Goal: Communication & Community: Share content

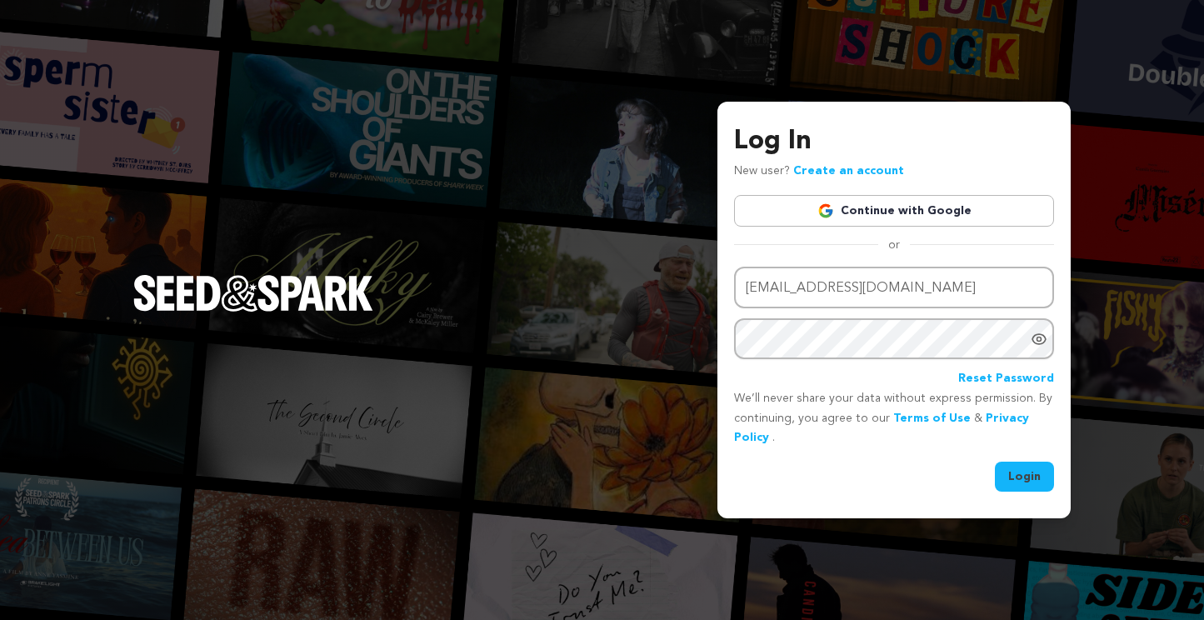
click at [1051, 458] on div "Email address scoloughlin@gmail.com Password Reset Password We’ll never share y…" at bounding box center [894, 380] width 320 height 226
click at [1040, 473] on button "Login" at bounding box center [1024, 477] width 59 height 30
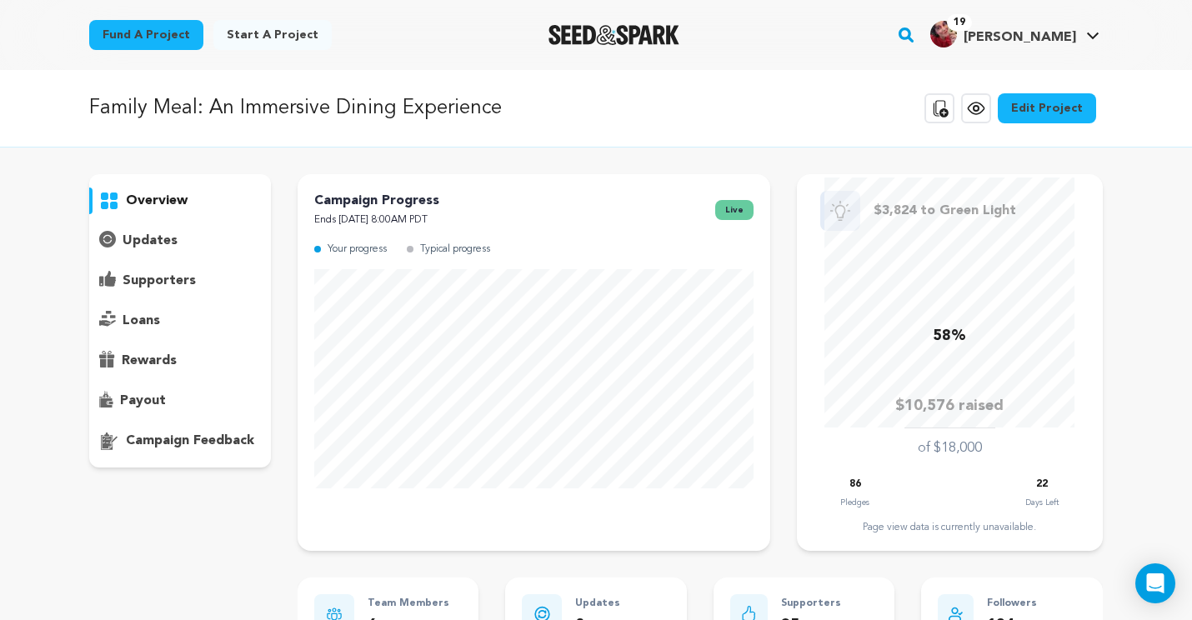
click at [157, 269] on div "supporters" at bounding box center [180, 281] width 182 height 27
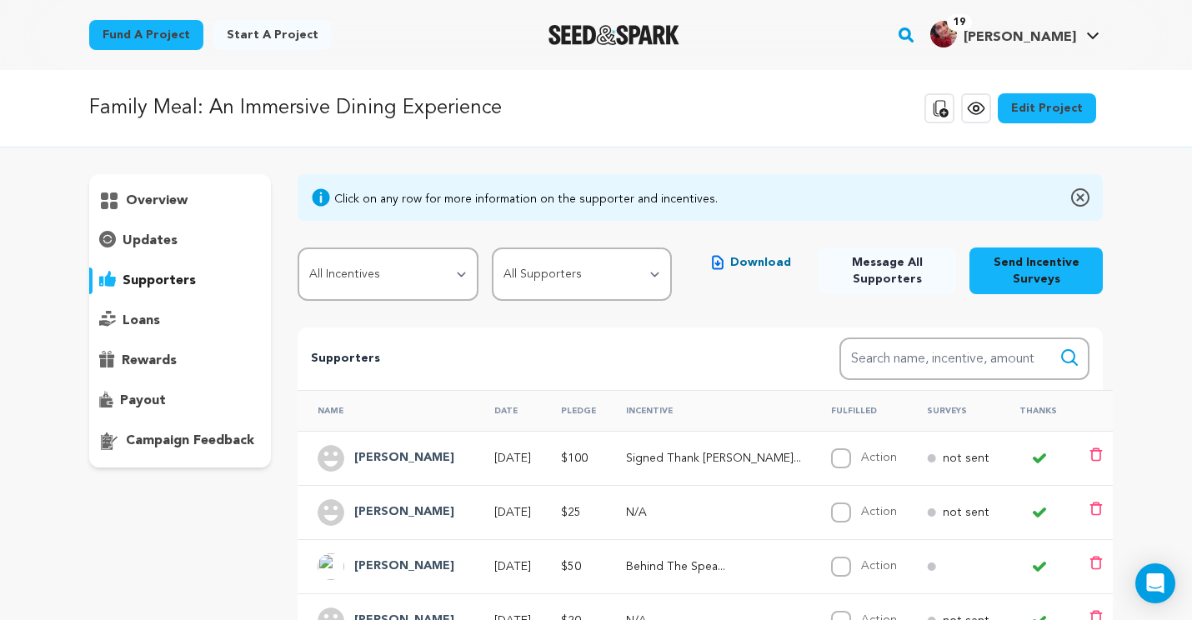
click at [163, 240] on p "updates" at bounding box center [150, 241] width 55 height 20
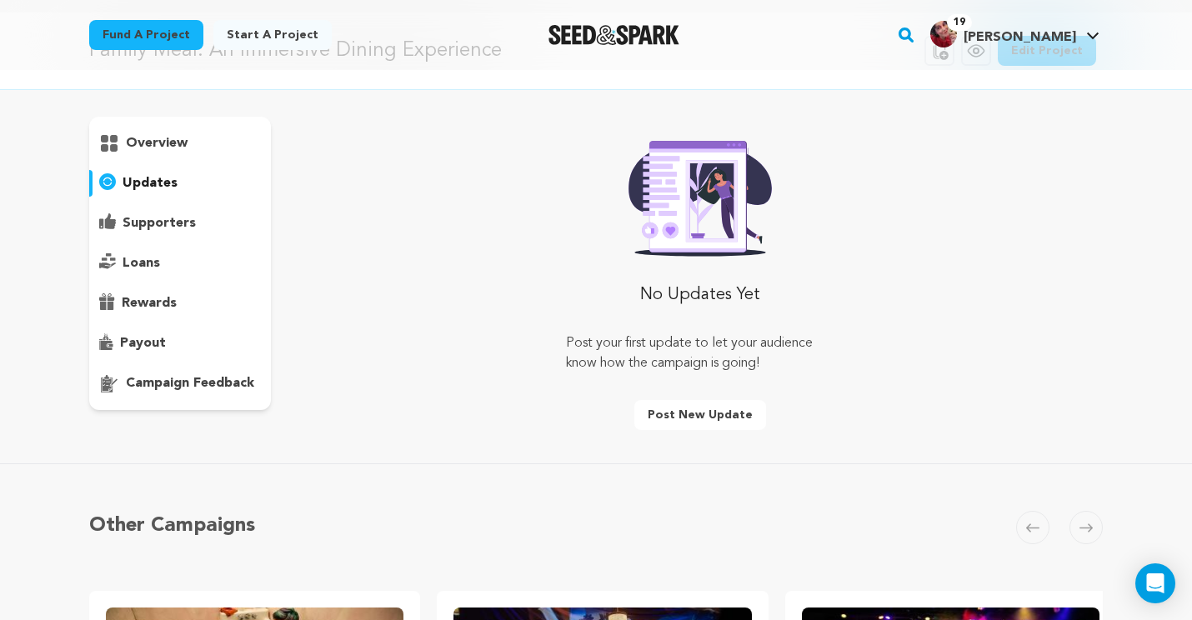
scroll to position [174, 0]
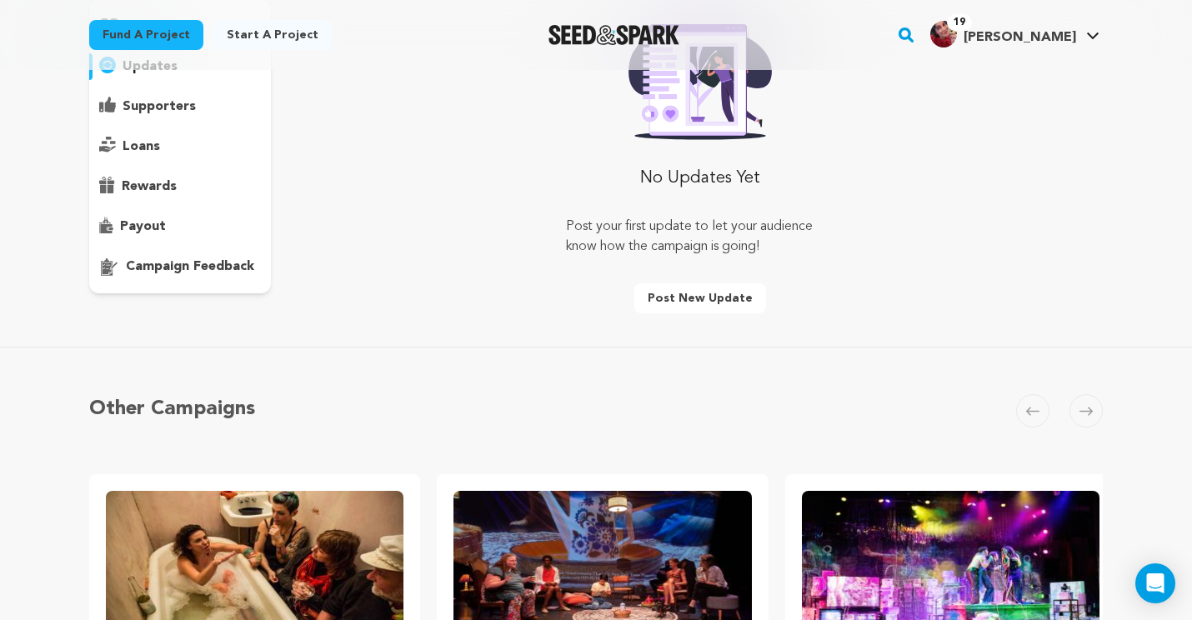
click at [713, 292] on button "Post new update" at bounding box center [700, 298] width 132 height 30
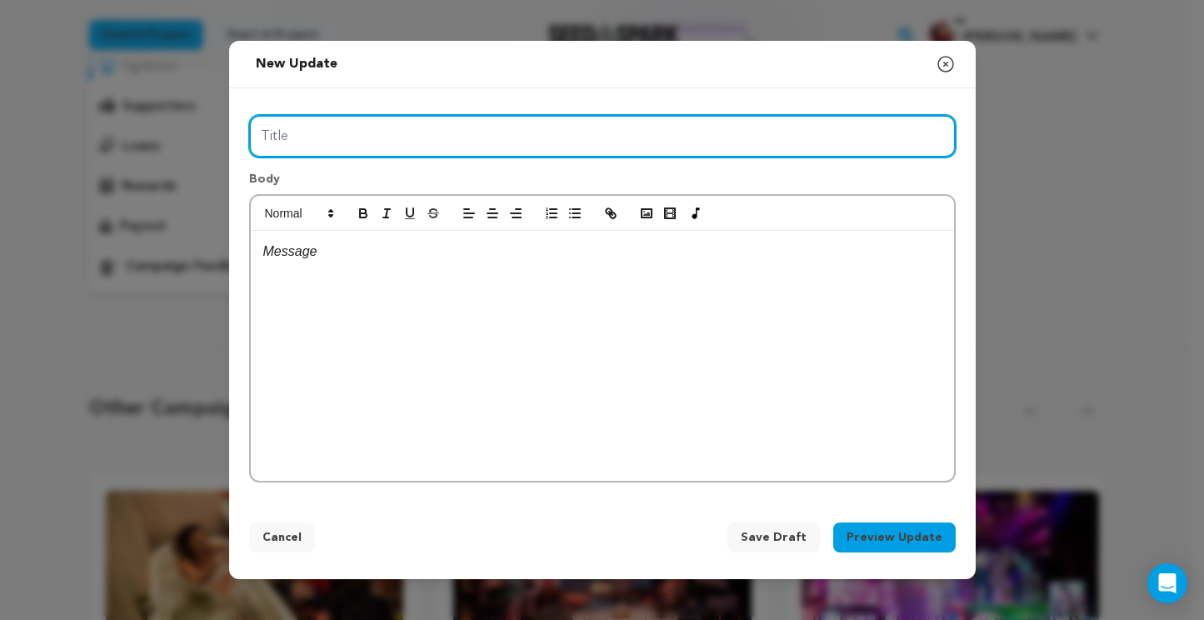
click at [636, 149] on input "Title" at bounding box center [602, 136] width 707 height 43
click at [560, 135] on input "Title" at bounding box center [602, 136] width 707 height 43
type input "5"
type input "A Matching Challenge: TODAY August 19th"
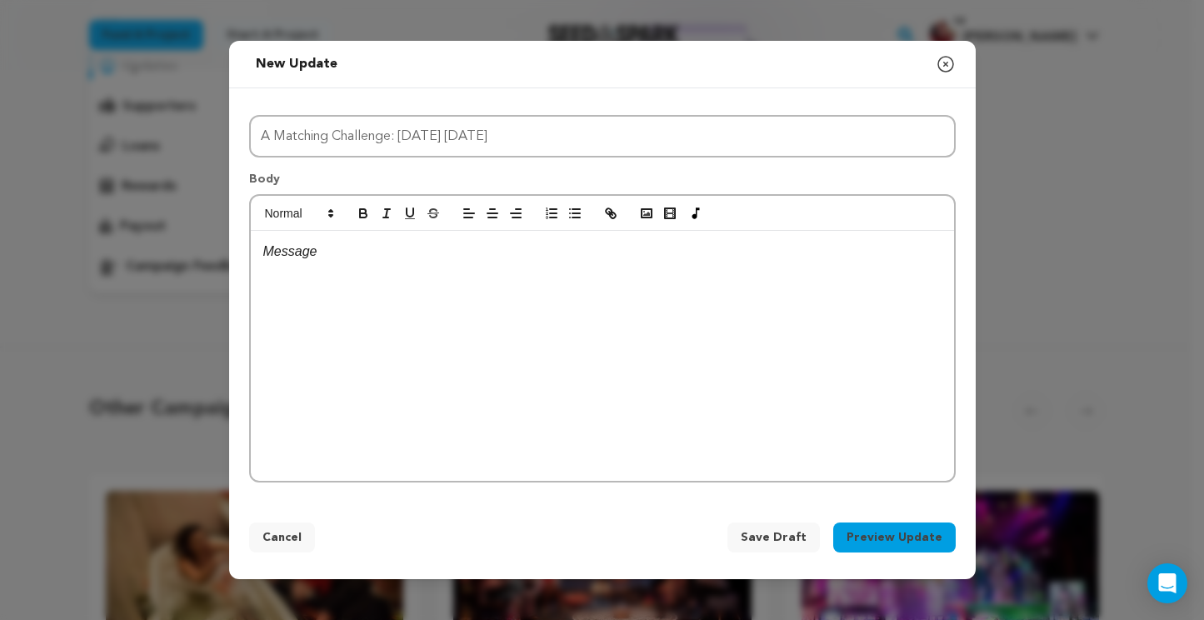
click at [567, 252] on p at bounding box center [602, 252] width 678 height 22
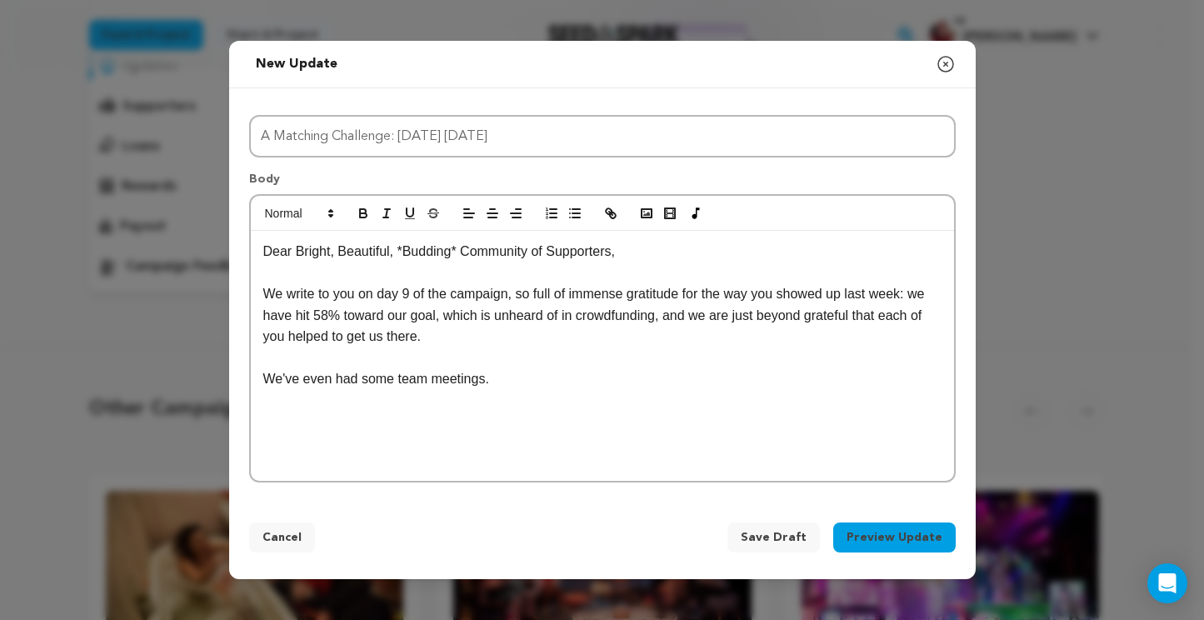
click at [298, 383] on p "We've even had some team meetings." at bounding box center [602, 379] width 678 height 22
click at [618, 385] on p "We're optimistic, so we've even had some team meetings." at bounding box center [602, 379] width 678 height 22
click at [582, 469] on div "Dear Bright, Beautiful, *Budding* Community of Supporters, We write to you on d…" at bounding box center [602, 356] width 703 height 250
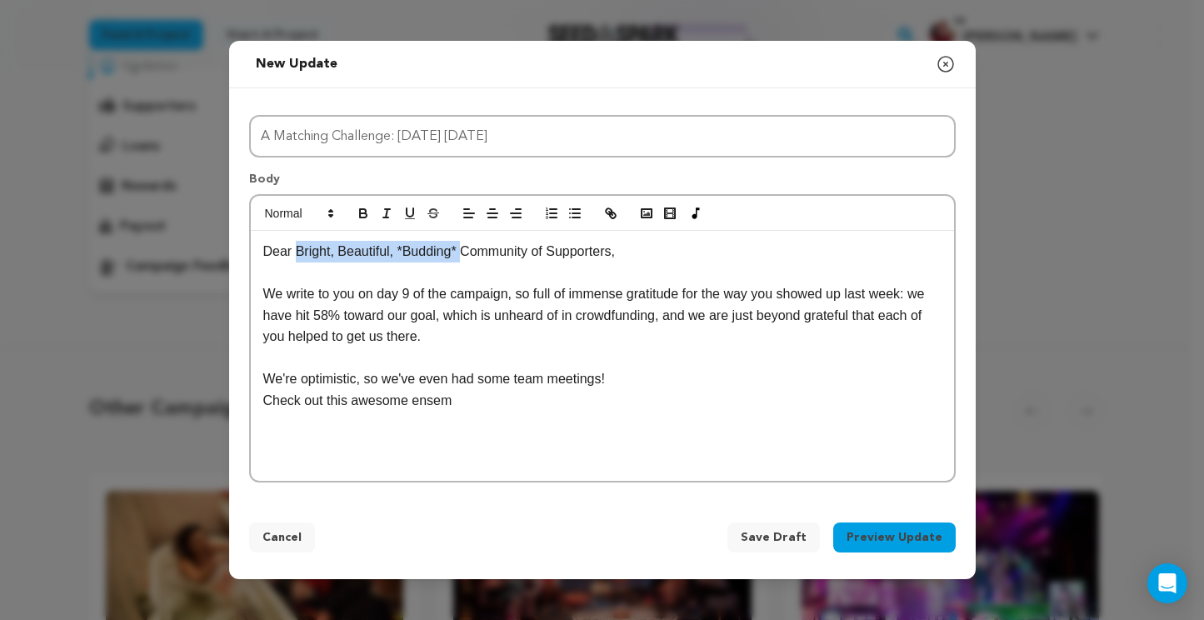
drag, startPoint x: 466, startPoint y: 249, endPoint x: 298, endPoint y: 243, distance: 168.5
click at [297, 243] on p "Dear Bright, Beautiful, *Budding* Community of Supporters," at bounding box center [602, 252] width 678 height 22
click at [486, 405] on p "Check out this awesome ensem" at bounding box center [602, 401] width 678 height 22
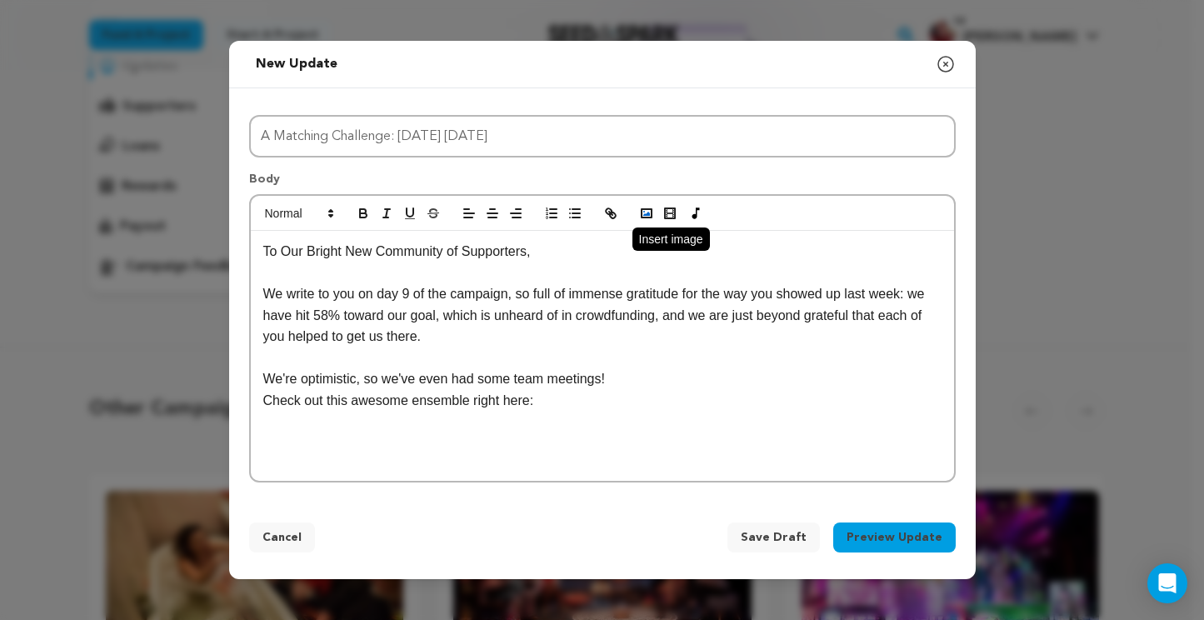
click at [645, 218] on rect "button" at bounding box center [647, 213] width 10 height 8
click at [646, 206] on icon "button" at bounding box center [646, 213] width 15 height 15
click at [652, 218] on icon "button" at bounding box center [646, 213] width 15 height 15
click at [638, 218] on button "button" at bounding box center [646, 213] width 23 height 20
click at [643, 206] on icon "button" at bounding box center [646, 213] width 15 height 15
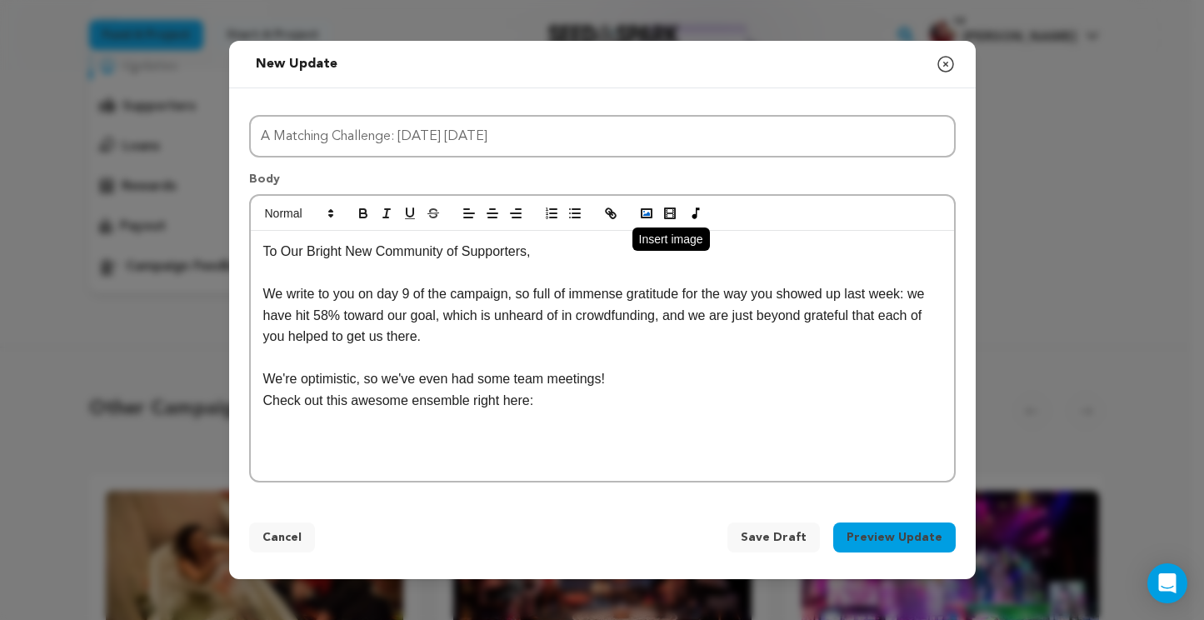
click at [645, 213] on icon "button" at bounding box center [646, 213] width 15 height 15
click at [642, 218] on rect "button" at bounding box center [647, 213] width 10 height 8
click at [640, 224] on div at bounding box center [602, 213] width 703 height 35
click at [644, 215] on polyline "button" at bounding box center [646, 214] width 7 height 4
click at [777, 542] on span "Save Draft" at bounding box center [774, 537] width 66 height 17
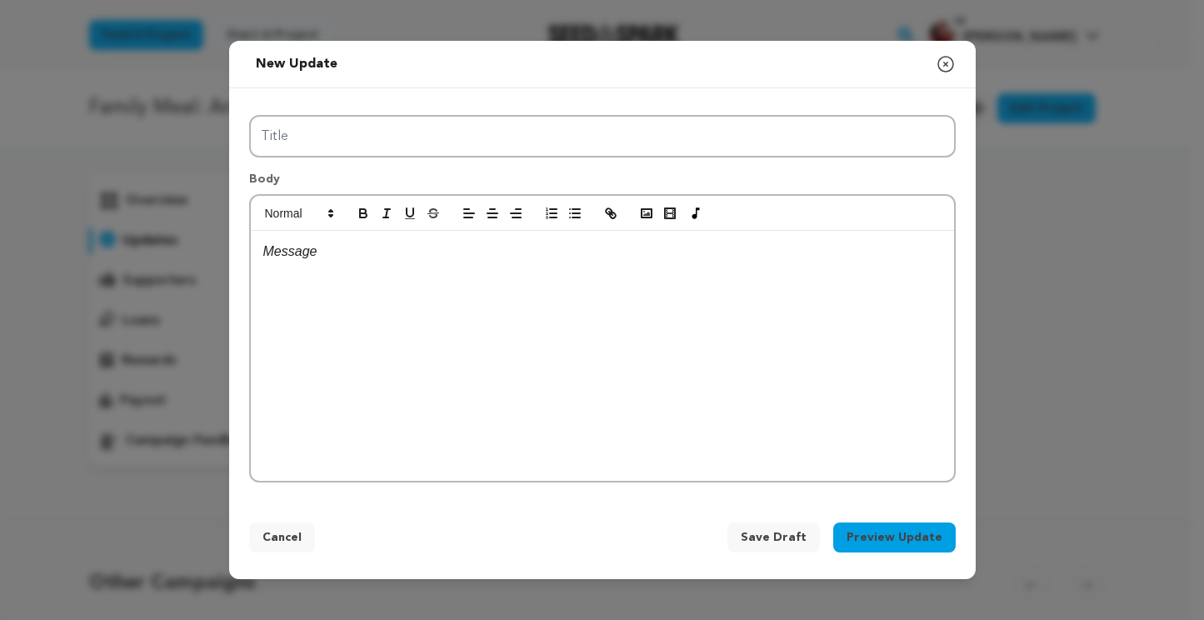
scroll to position [174, 0]
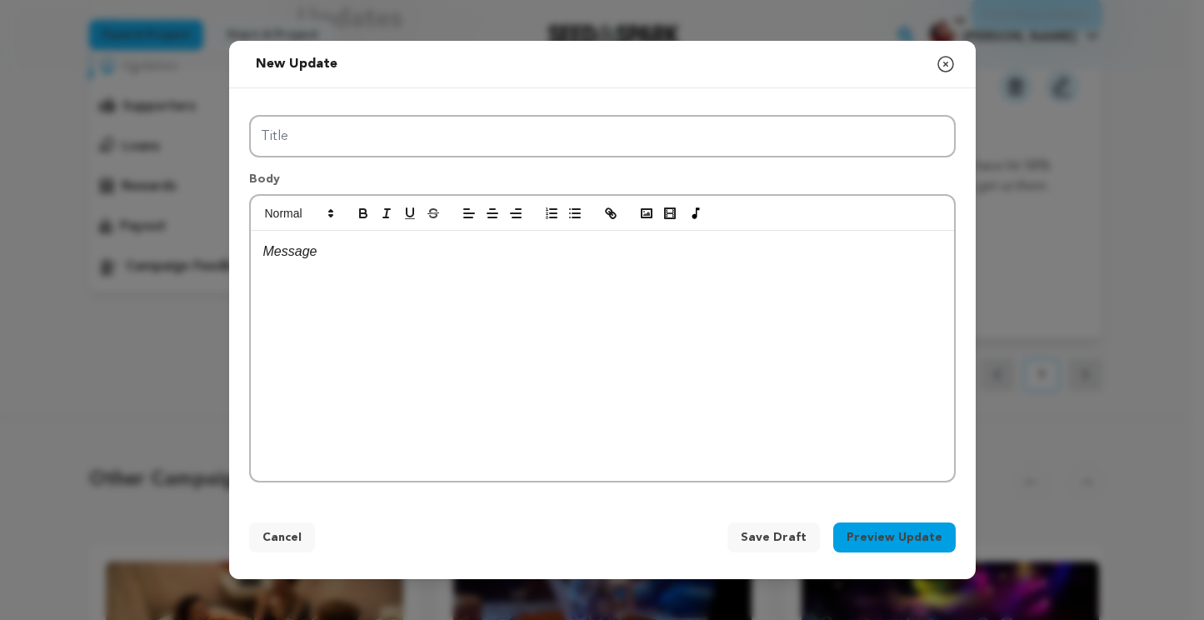
click at [284, 528] on button "Cancel" at bounding box center [282, 538] width 66 height 30
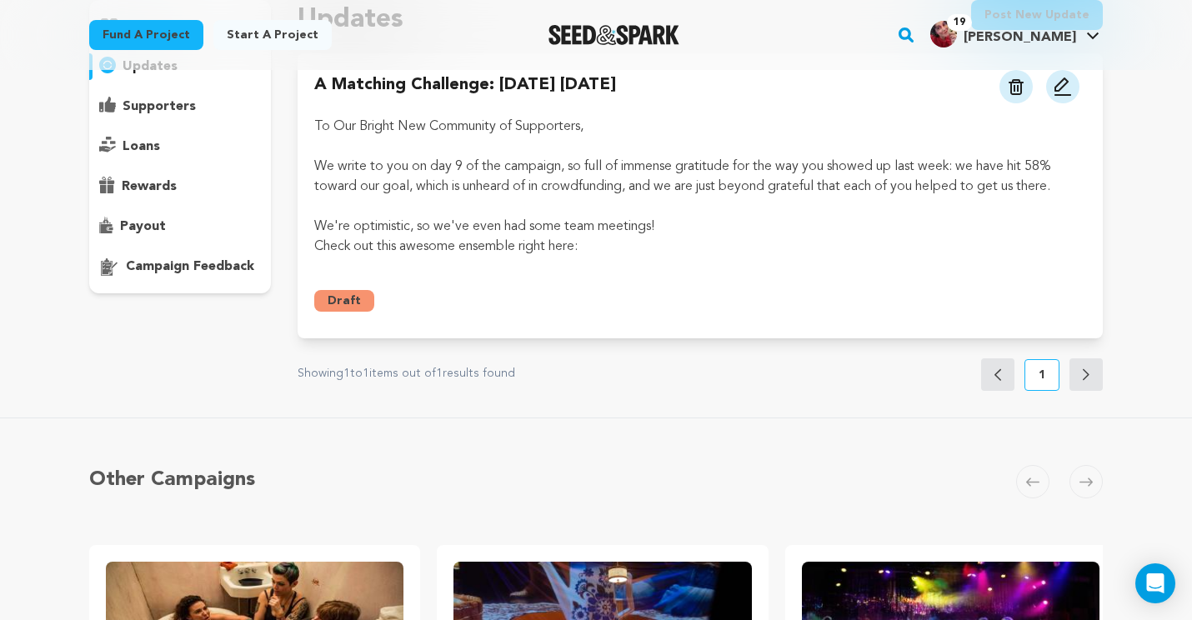
click at [1070, 83] on img at bounding box center [1063, 87] width 20 height 20
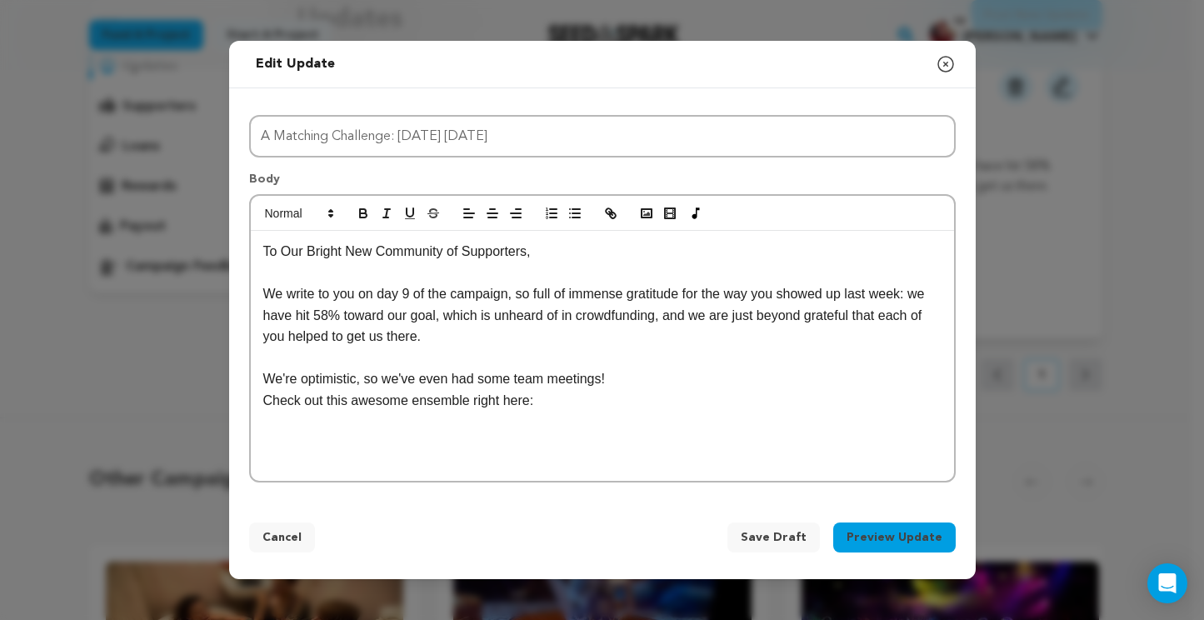
click at [453, 435] on div "To Our Bright New Community of Supporters, We write to you on day 9 of the camp…" at bounding box center [602, 356] width 703 height 250
click at [1185, 579] on div "Open Intercom Messenger" at bounding box center [1168, 584] width 44 height 44
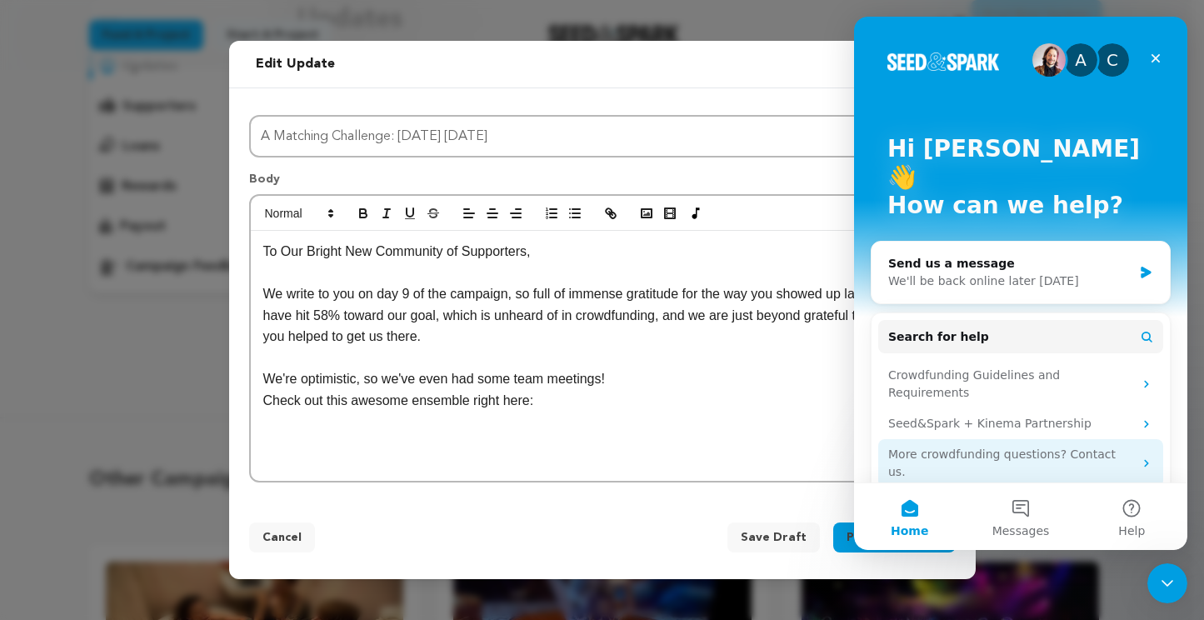
scroll to position [6, 0]
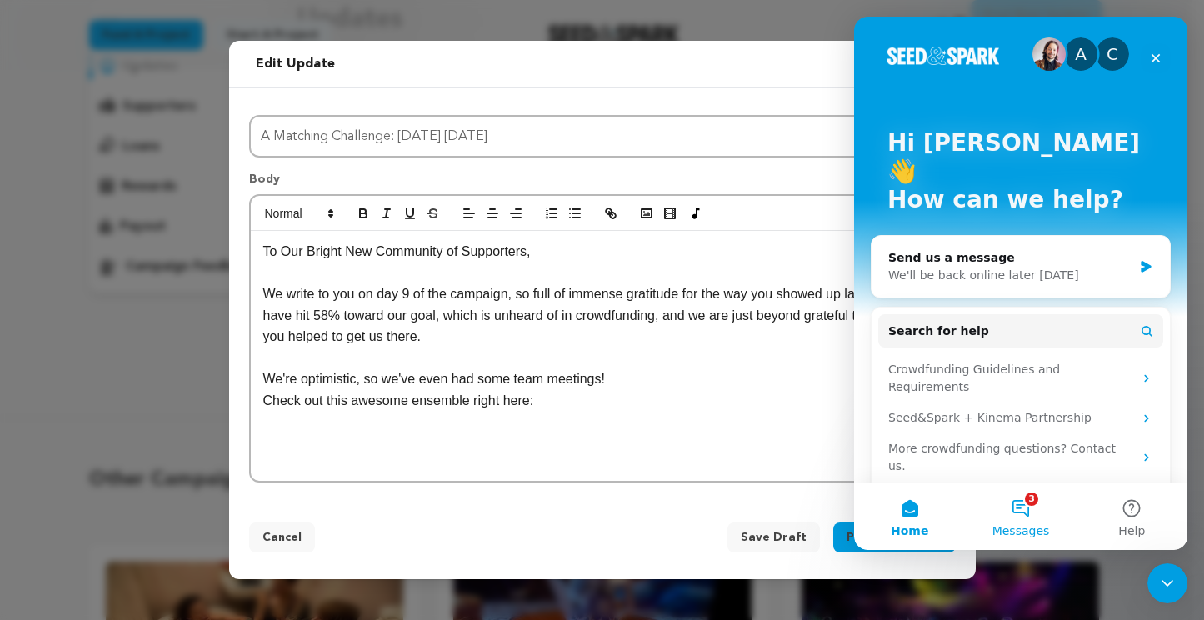
click at [1024, 508] on button "3 Messages" at bounding box center [1020, 516] width 111 height 67
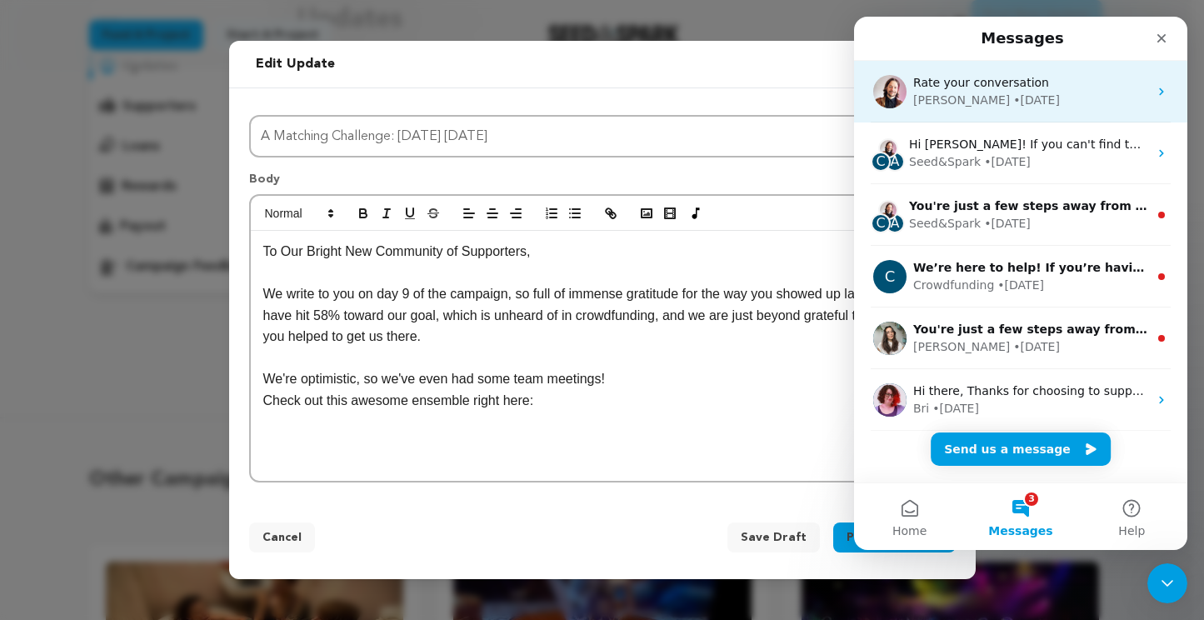
click at [1098, 89] on div "Rate your conversation" at bounding box center [1030, 83] width 235 height 18
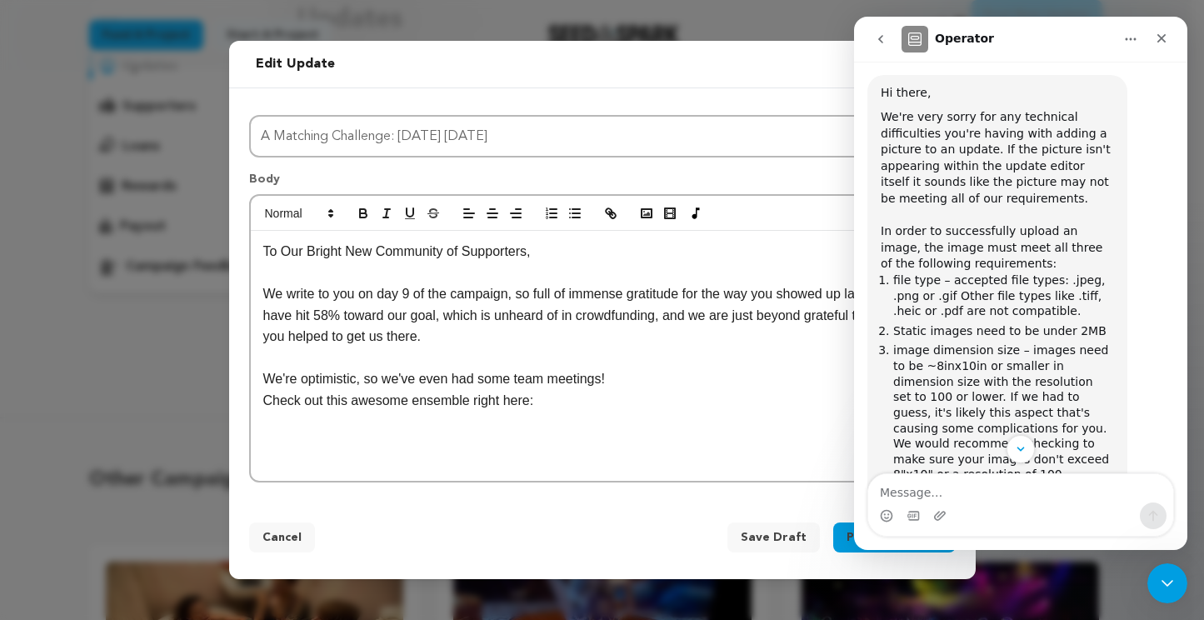
scroll to position [711, 0]
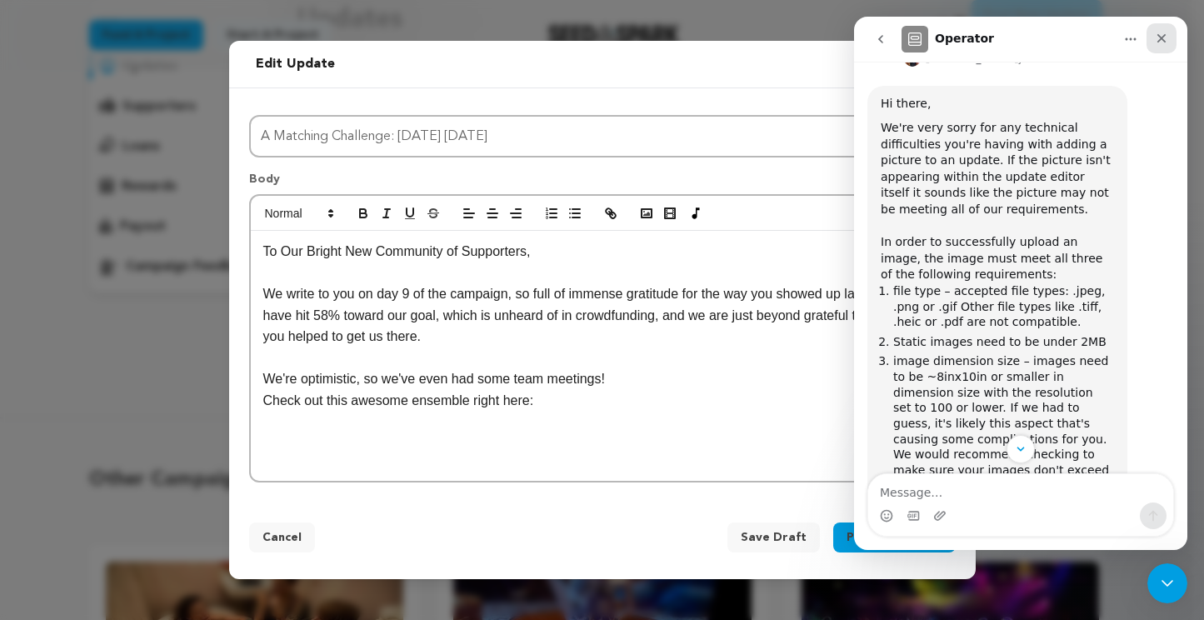
click at [1164, 37] on icon "Close" at bounding box center [1161, 38] width 13 height 13
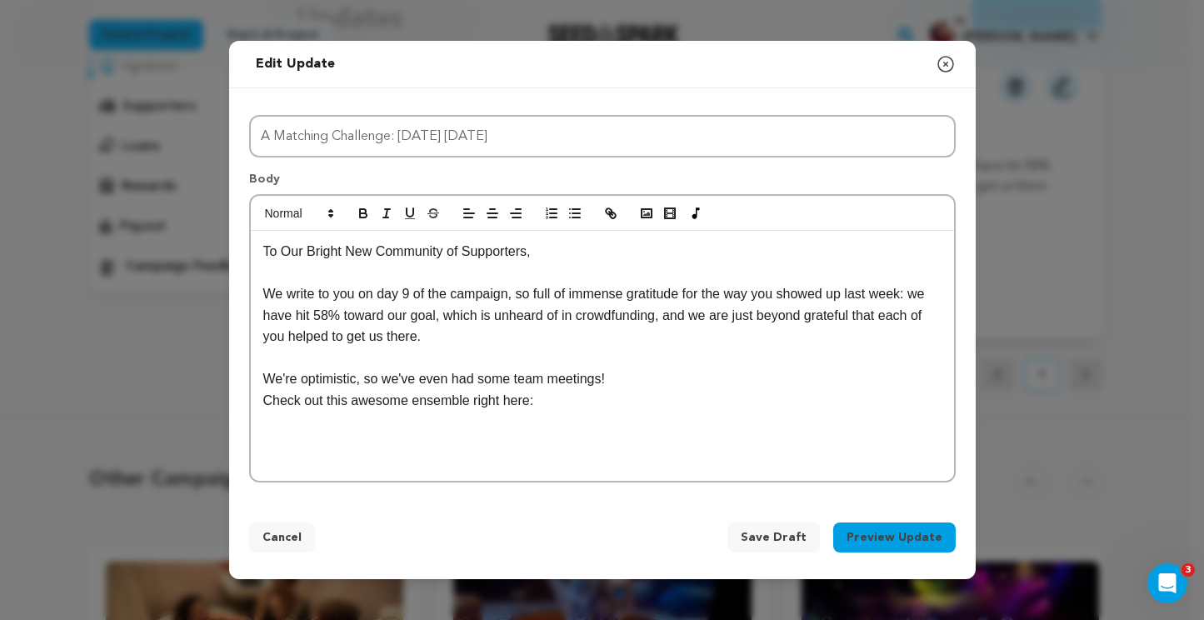
scroll to position [1644, 0]
click at [343, 434] on div "To Our Bright New Community of Supporters, We write to you on day 9 of the camp…" at bounding box center [602, 356] width 703 height 250
click at [1173, 582] on icon "Open Intercom Messenger" at bounding box center [1166, 582] width 28 height 28
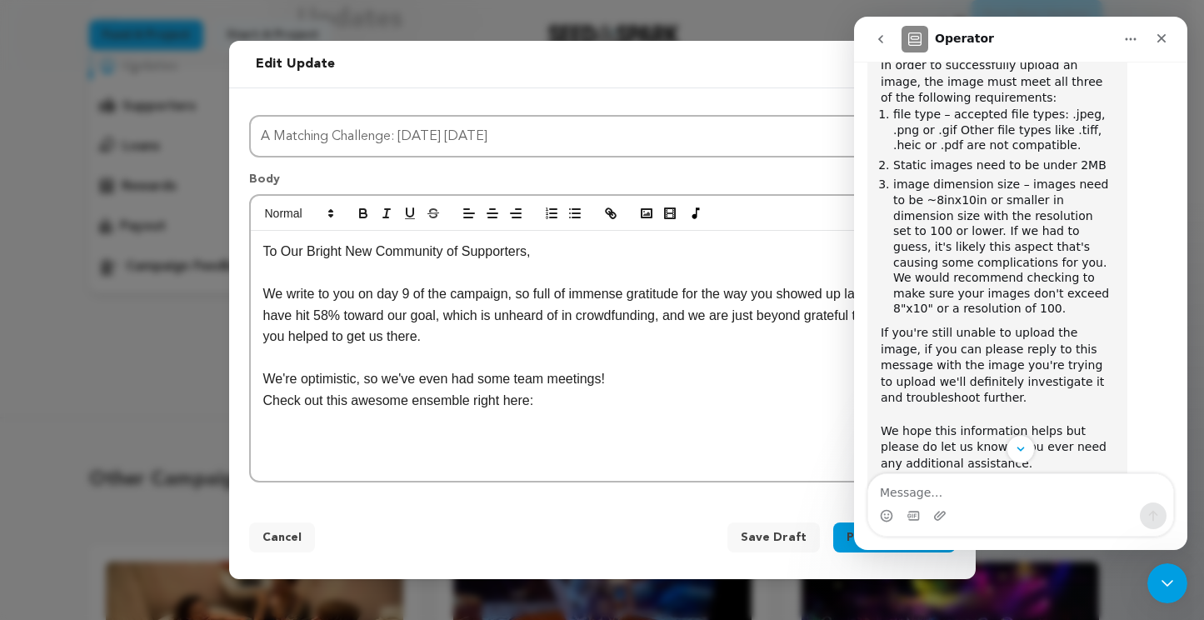
scroll to position [885, 0]
click at [546, 403] on p "Check out this awesome ensemble right here:" at bounding box center [602, 401] width 678 height 22
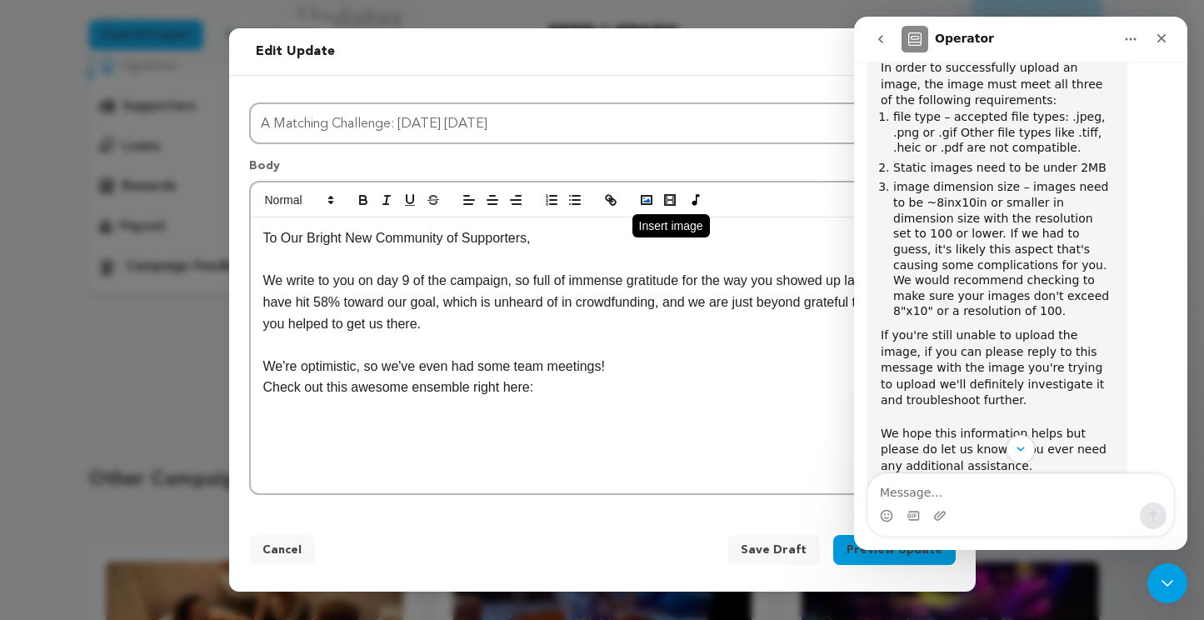
click at [643, 198] on circle "button" at bounding box center [644, 199] width 2 height 2
click at [640, 198] on icon "button" at bounding box center [646, 200] width 15 height 15
click at [638, 200] on button "button" at bounding box center [646, 200] width 23 height 20
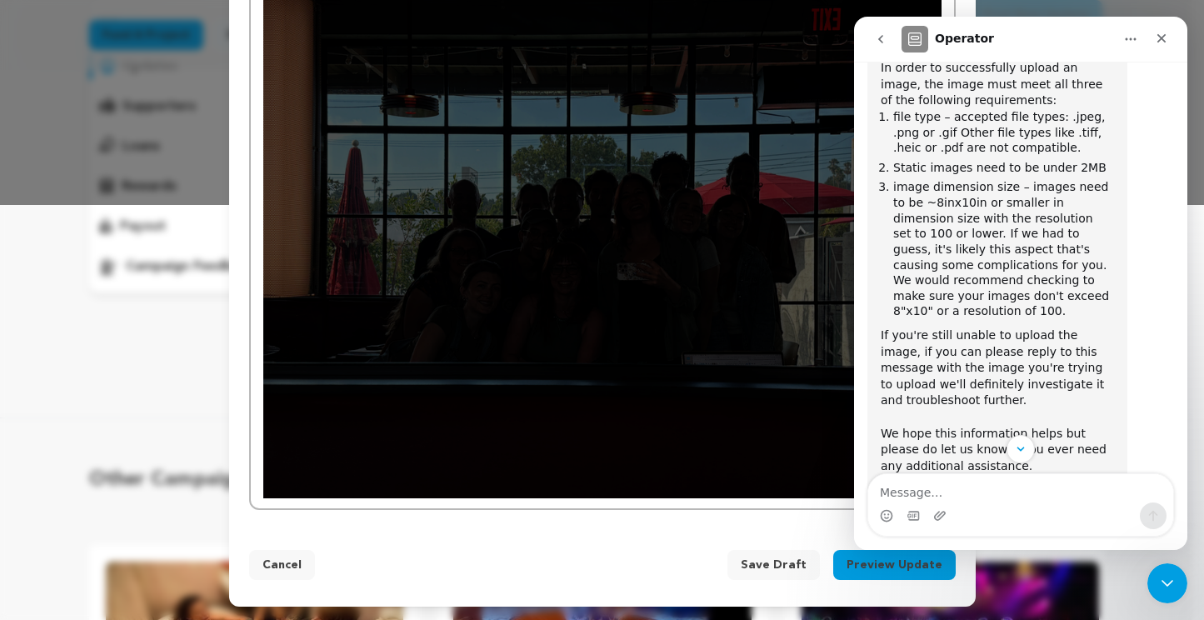
scroll to position [414, 0]
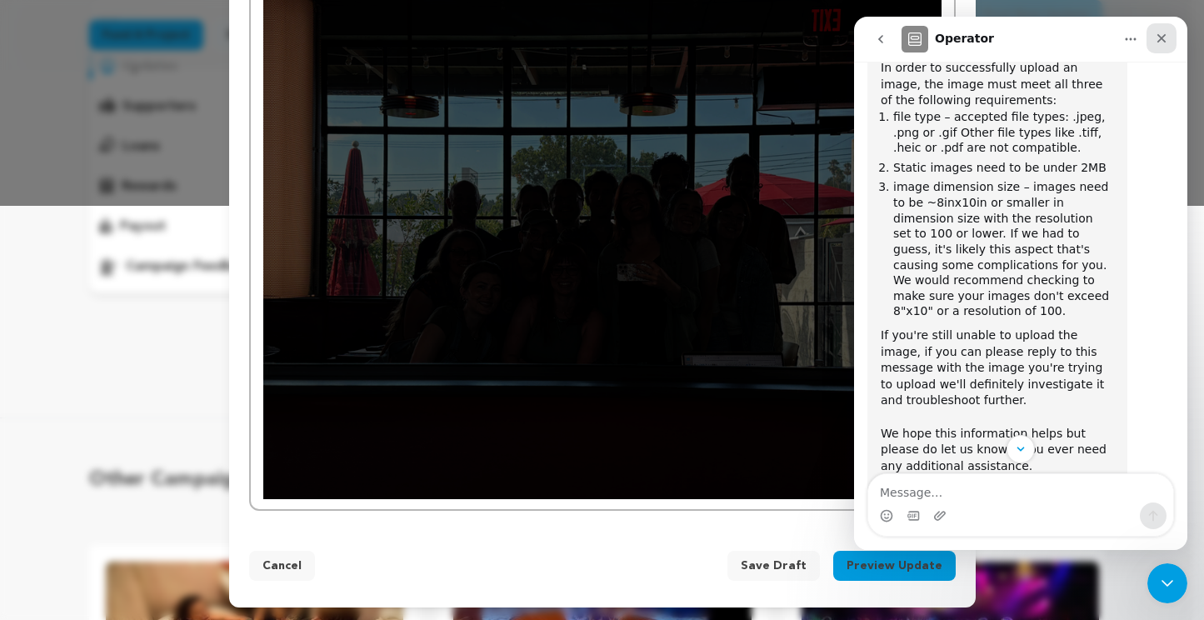
click at [1159, 45] on div "Close" at bounding box center [1162, 38] width 30 height 30
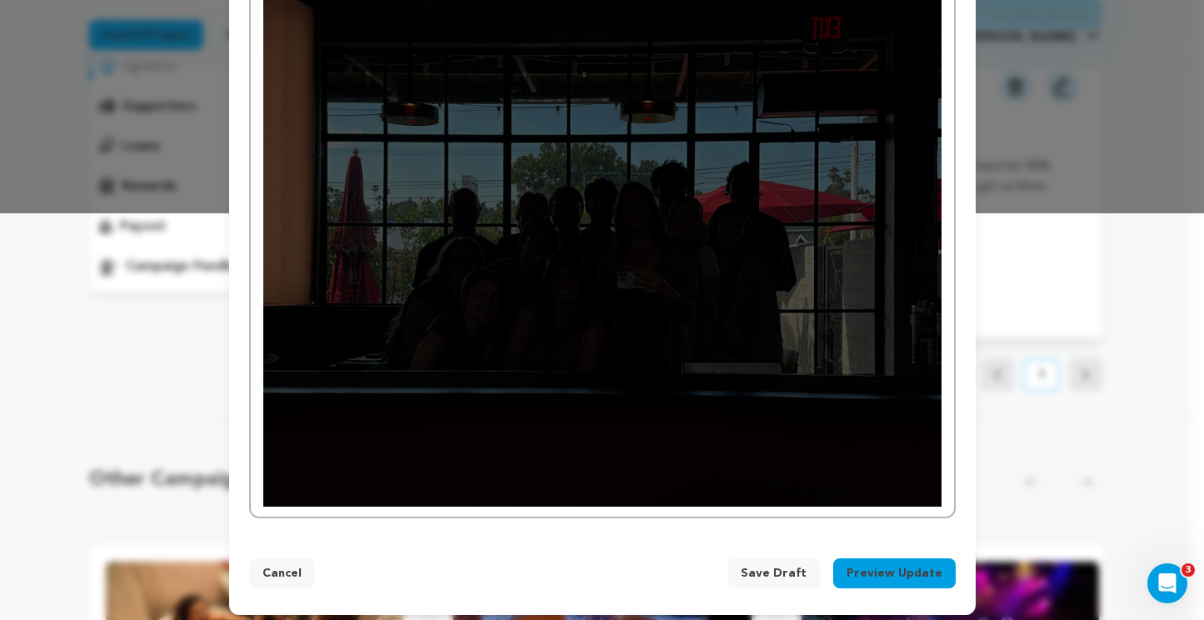
scroll to position [416, 0]
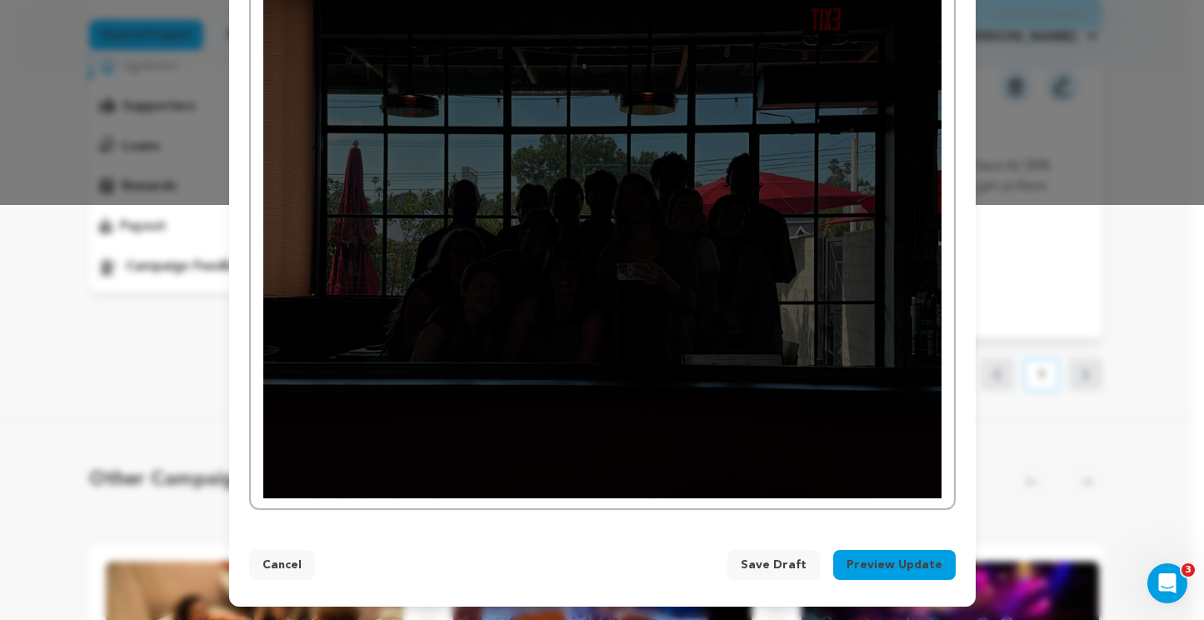
click at [939, 483] on div "To Our Bright New Community of Supporters, We write to you on day 9 of the camp…" at bounding box center [602, 148] width 703 height 721
click at [939, 489] on div "To Our Bright New Community of Supporters, We write to you on day 9 of the camp…" at bounding box center [602, 148] width 703 height 721
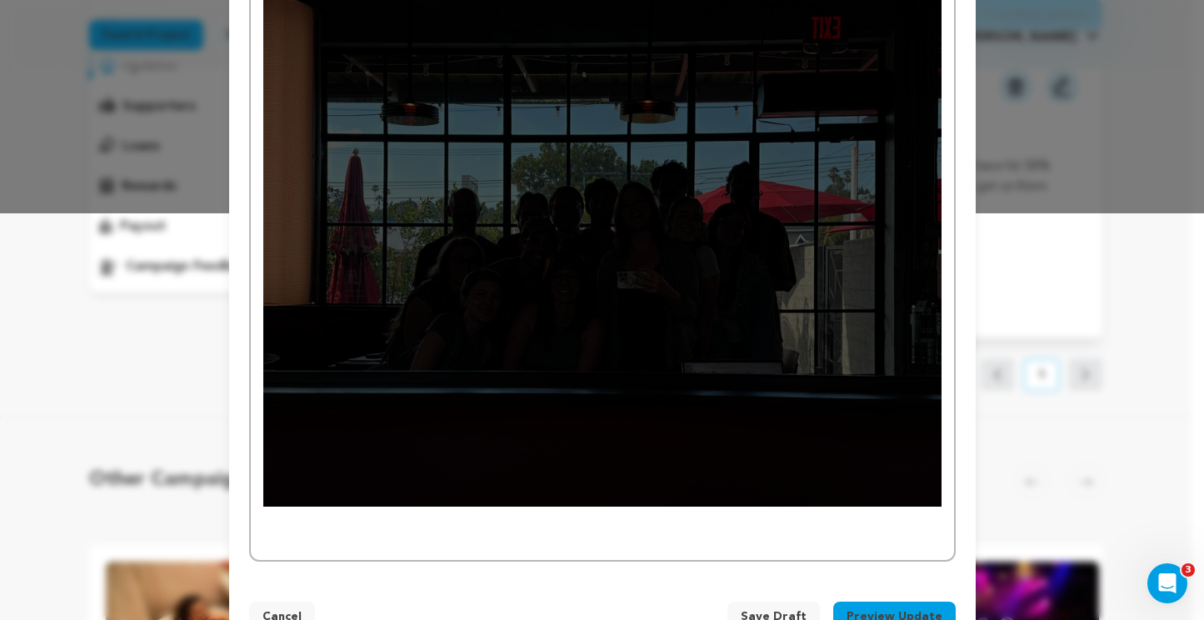
scroll to position [430, 0]
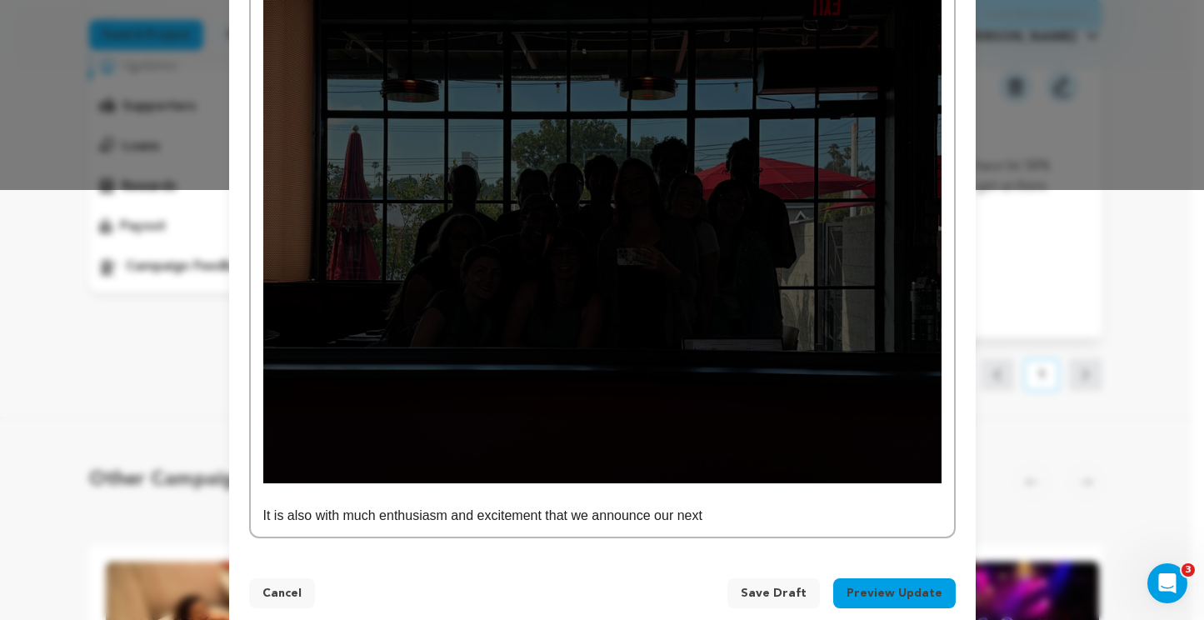
click at [718, 519] on p "It is also with much enthusiasm and excitement that we announce our next" at bounding box center [602, 516] width 678 height 22
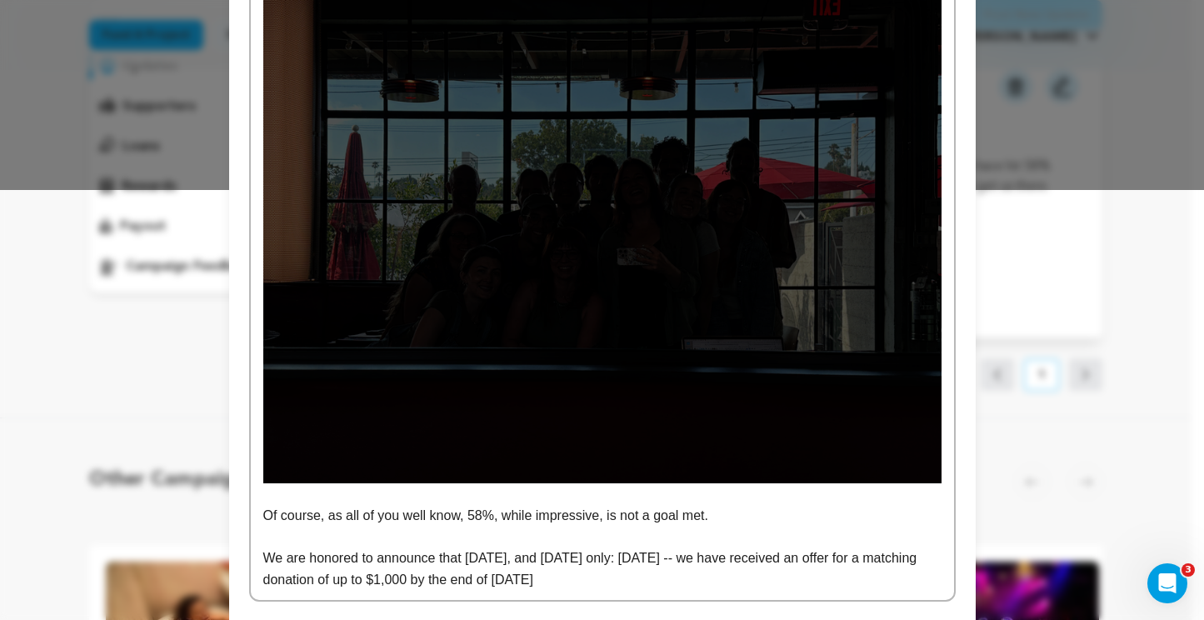
drag, startPoint x: 418, startPoint y: 579, endPoint x: 604, endPoint y: 593, distance: 186.4
click at [604, 593] on div "To Our Bright New Community of Supporters, We write to you on day 9 of the camp…" at bounding box center [602, 187] width 703 height 828
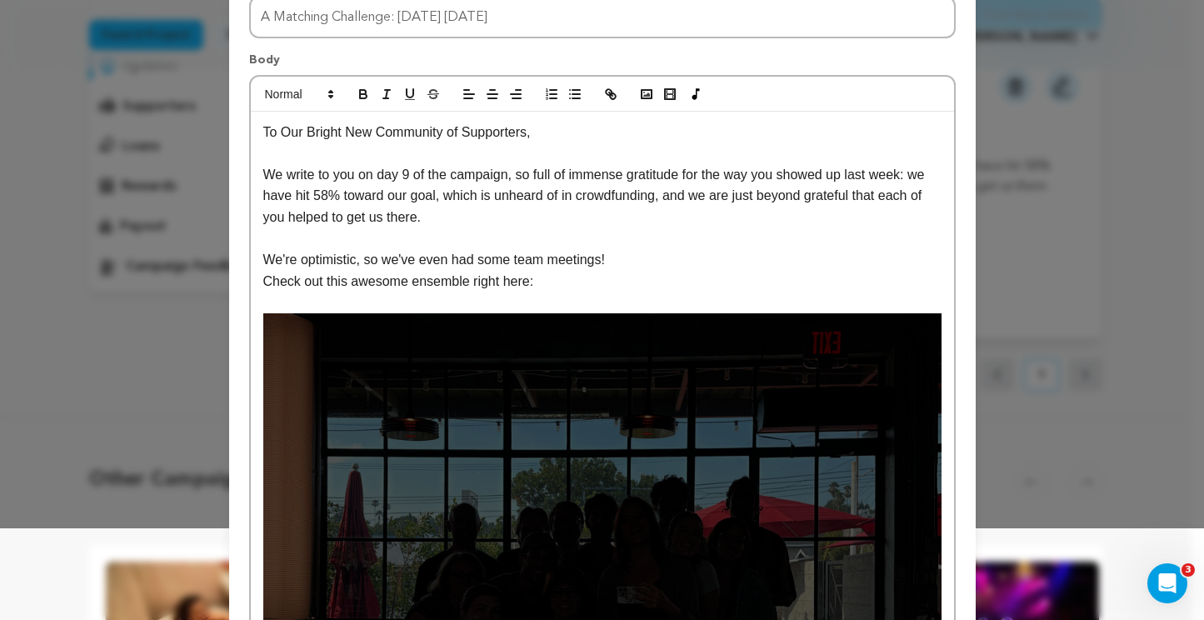
scroll to position [0, 0]
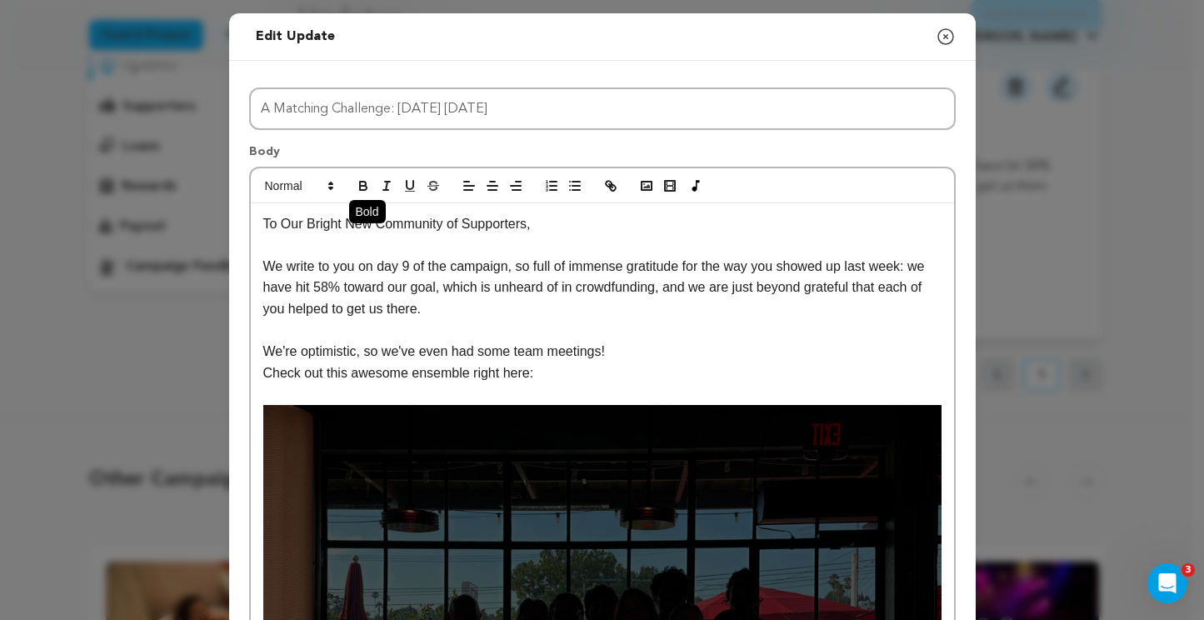
click at [360, 183] on icon "button" at bounding box center [363, 185] width 15 height 15
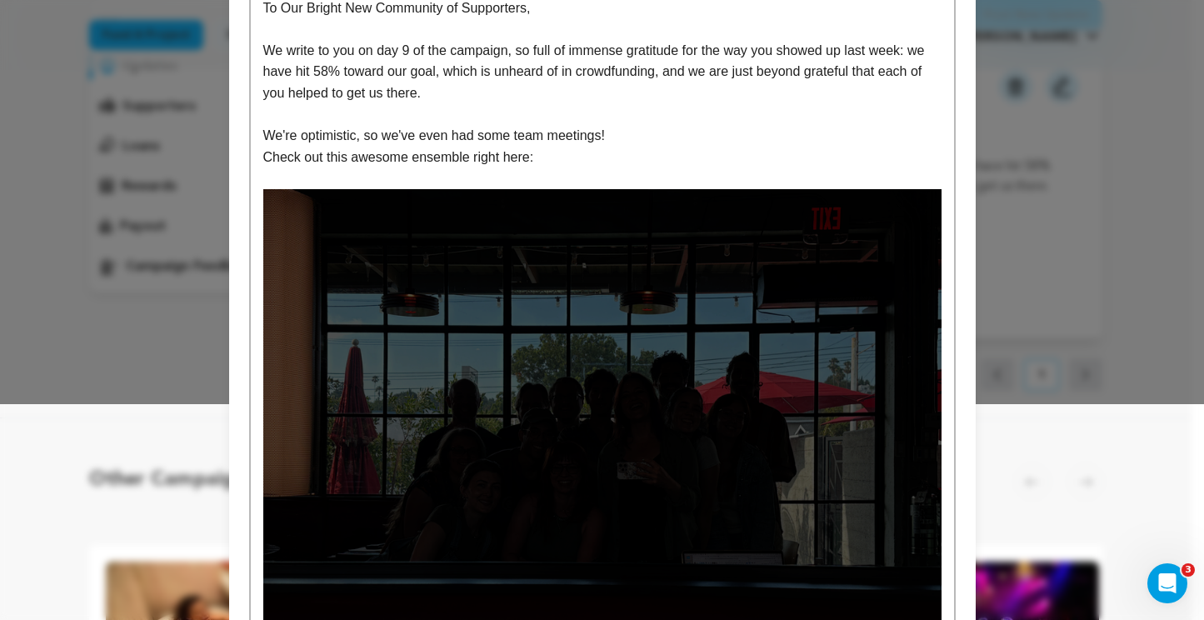
scroll to position [57, 0]
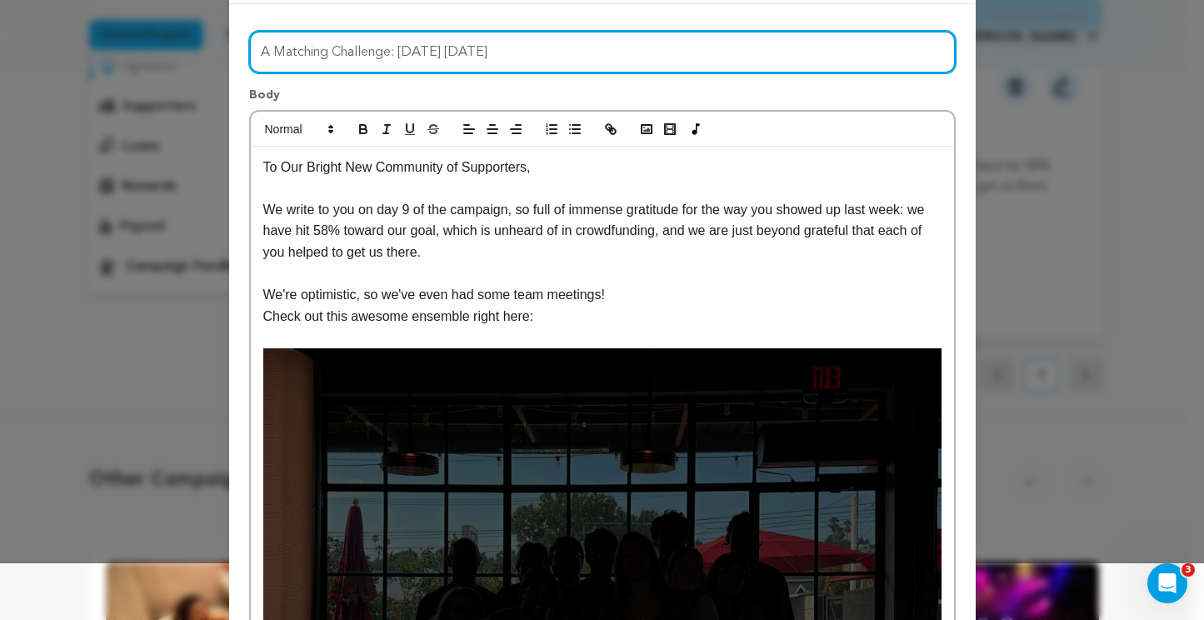
click at [501, 50] on input "A Matching Challenge: TODAY August 19th" at bounding box center [602, 52] width 707 height 43
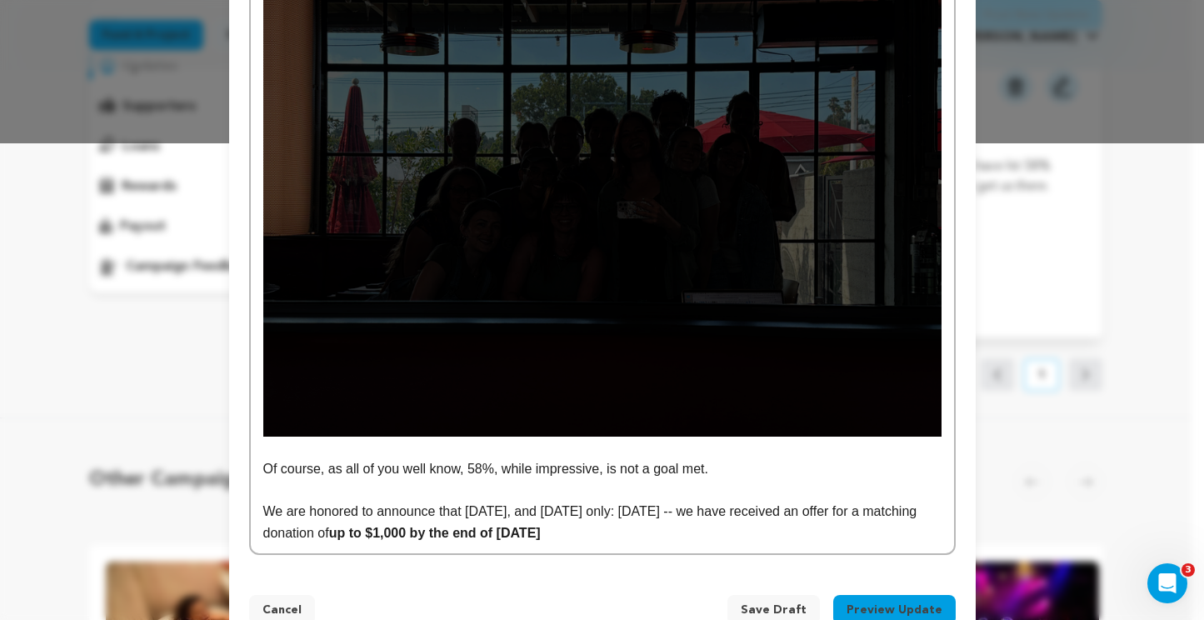
scroll to position [523, 0]
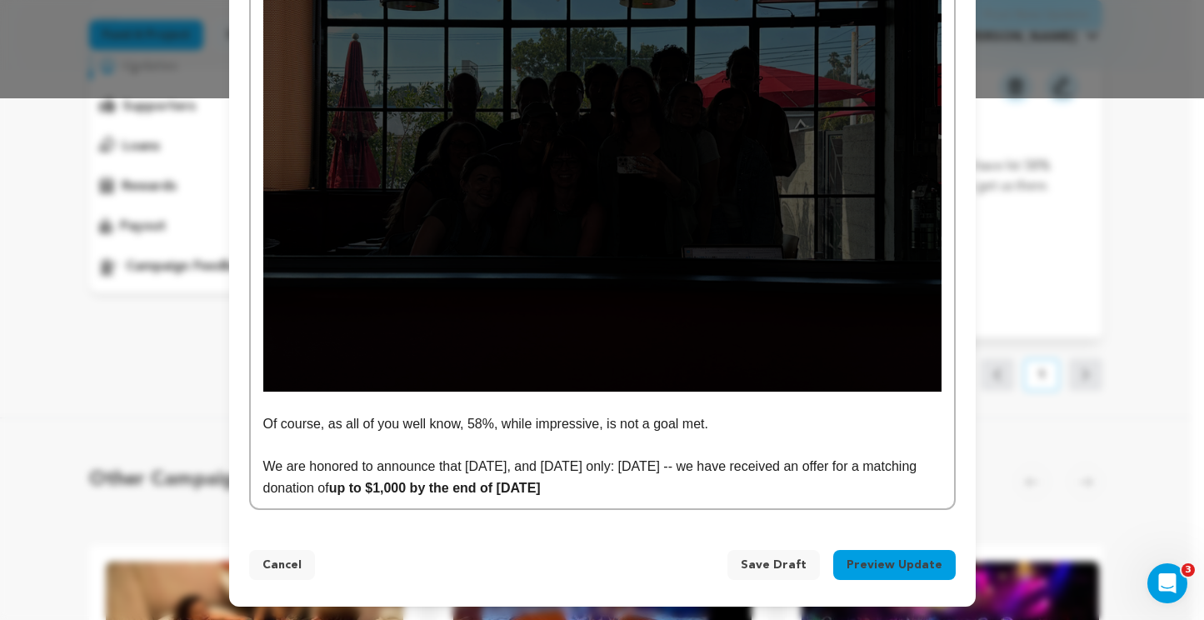
type input "A Matching Challenge: [DATE] [DATE]"
click at [633, 497] on p "We are honored to announce that today, and today only: Wednesday, August 20th -…" at bounding box center [602, 477] width 678 height 43
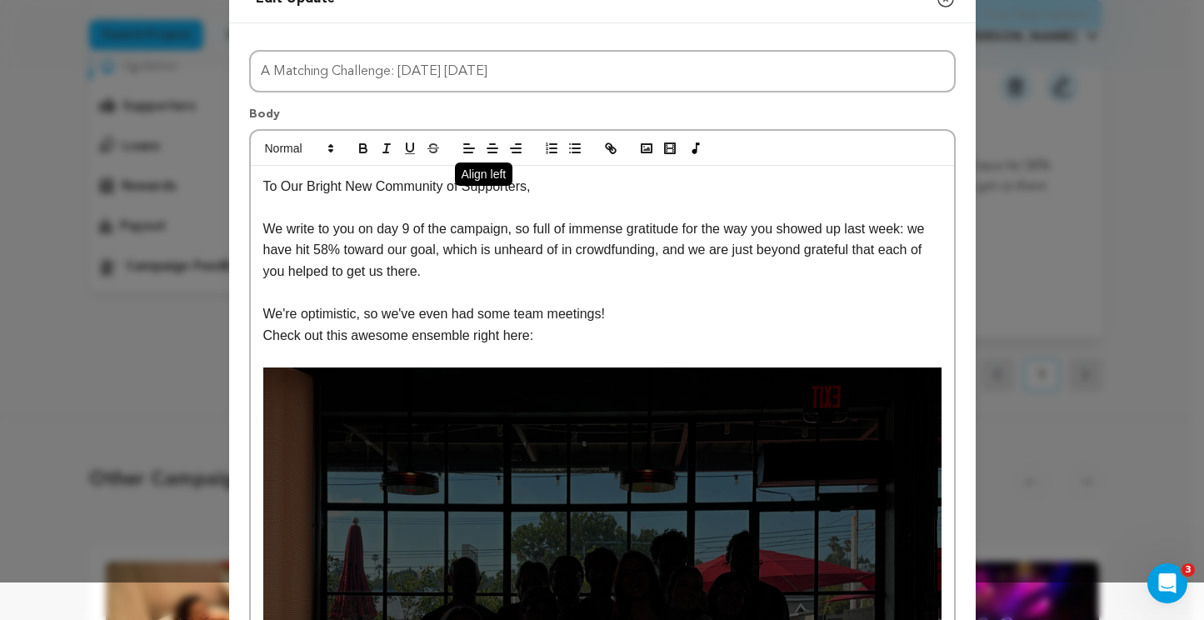
scroll to position [0, 0]
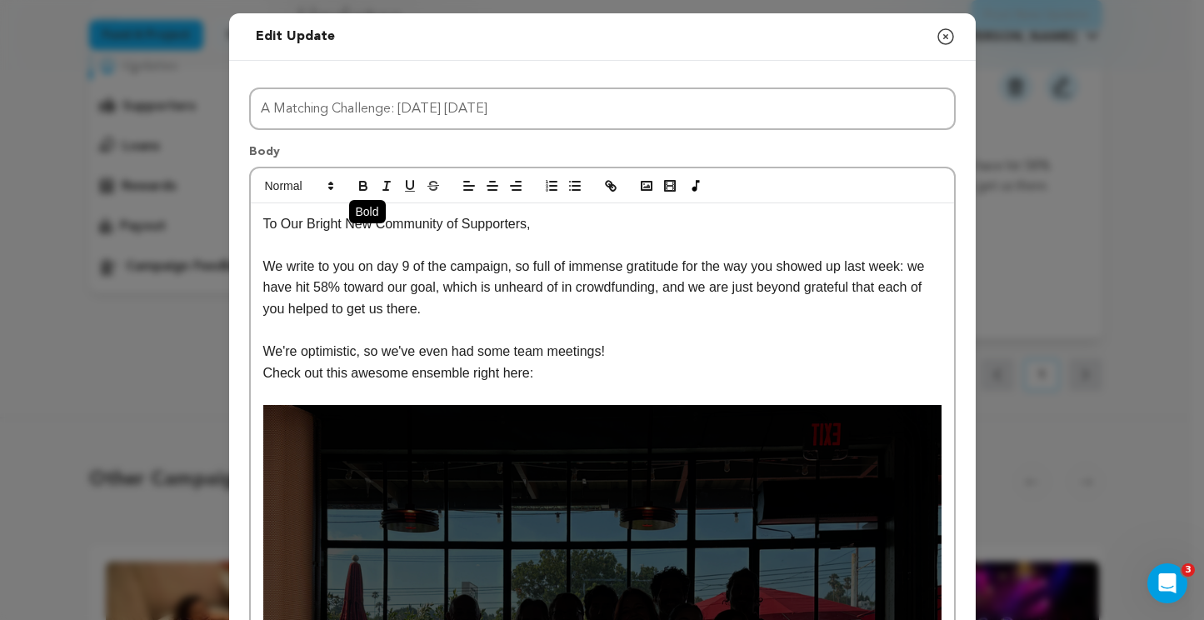
click at [359, 178] on icon "button" at bounding box center [363, 185] width 15 height 15
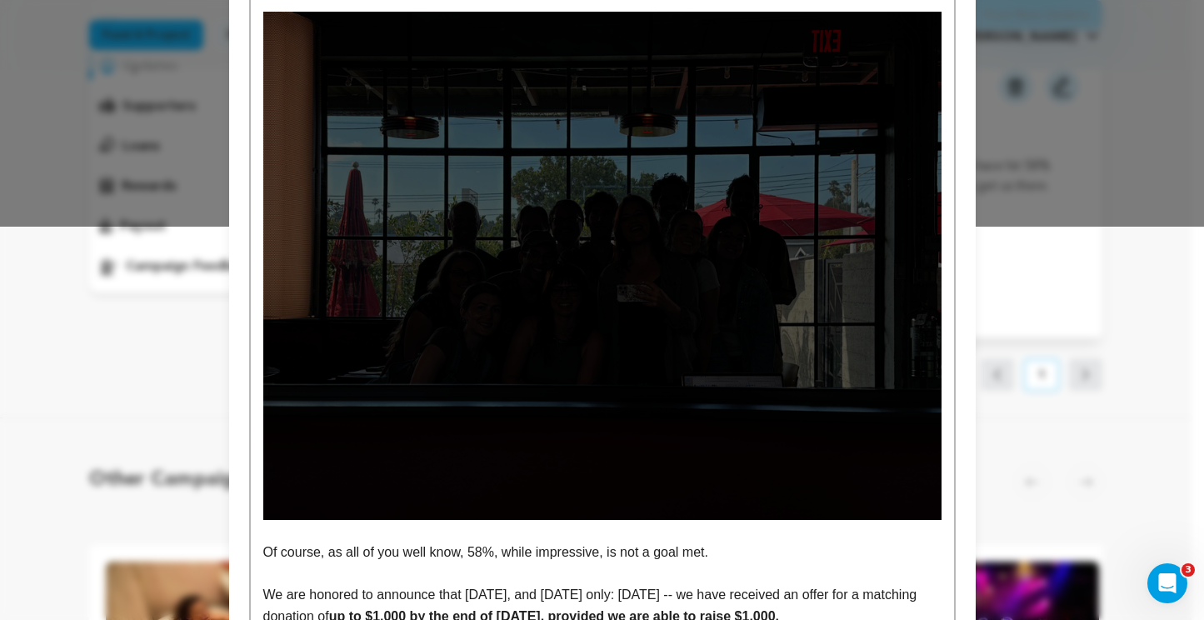
scroll to position [565, 0]
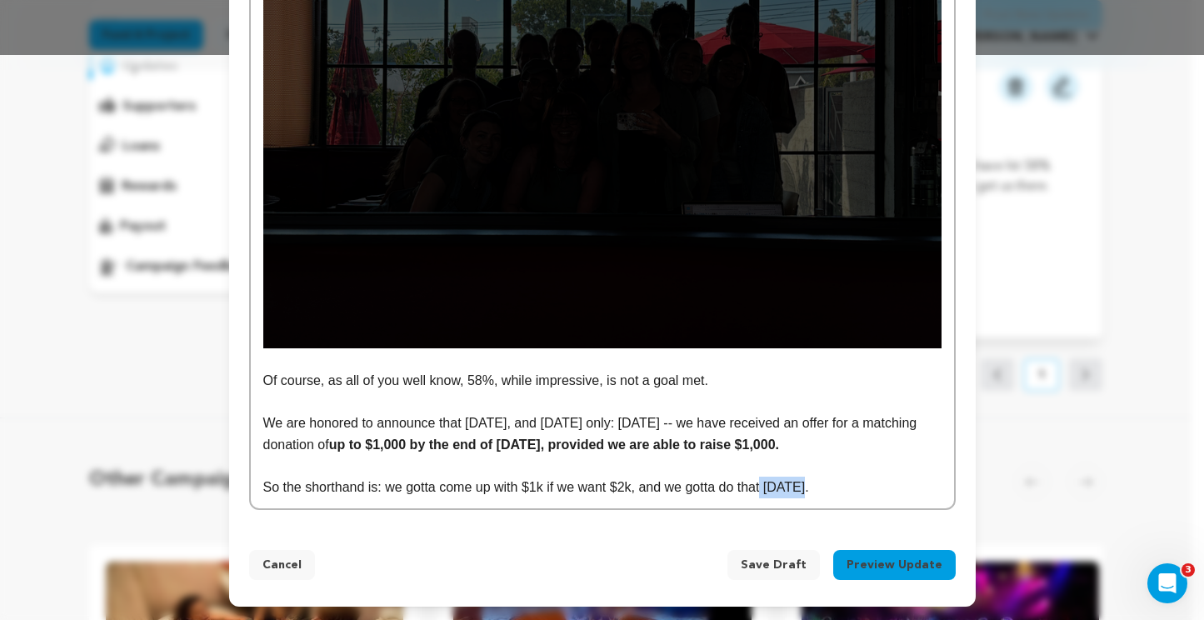
drag, startPoint x: 765, startPoint y: 490, endPoint x: 821, endPoint y: 488, distance: 55.9
click at [822, 489] on p "So the shorthand is: we gotta come up with $1k if we want $2k, and we gotta do …" at bounding box center [602, 488] width 678 height 22
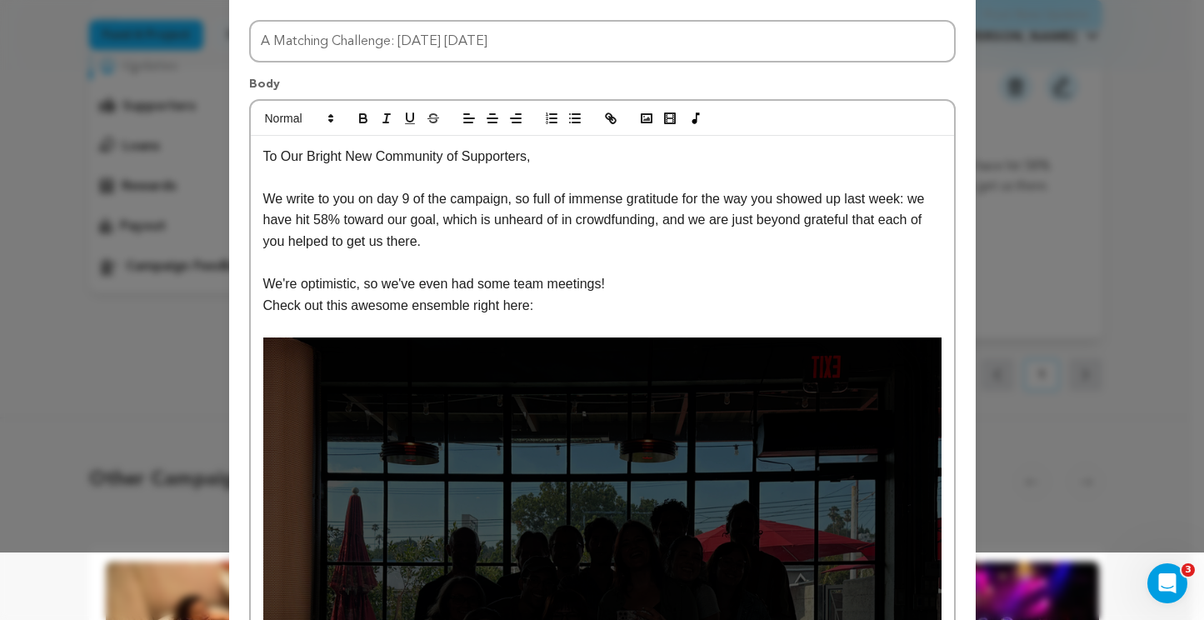
scroll to position [0, 0]
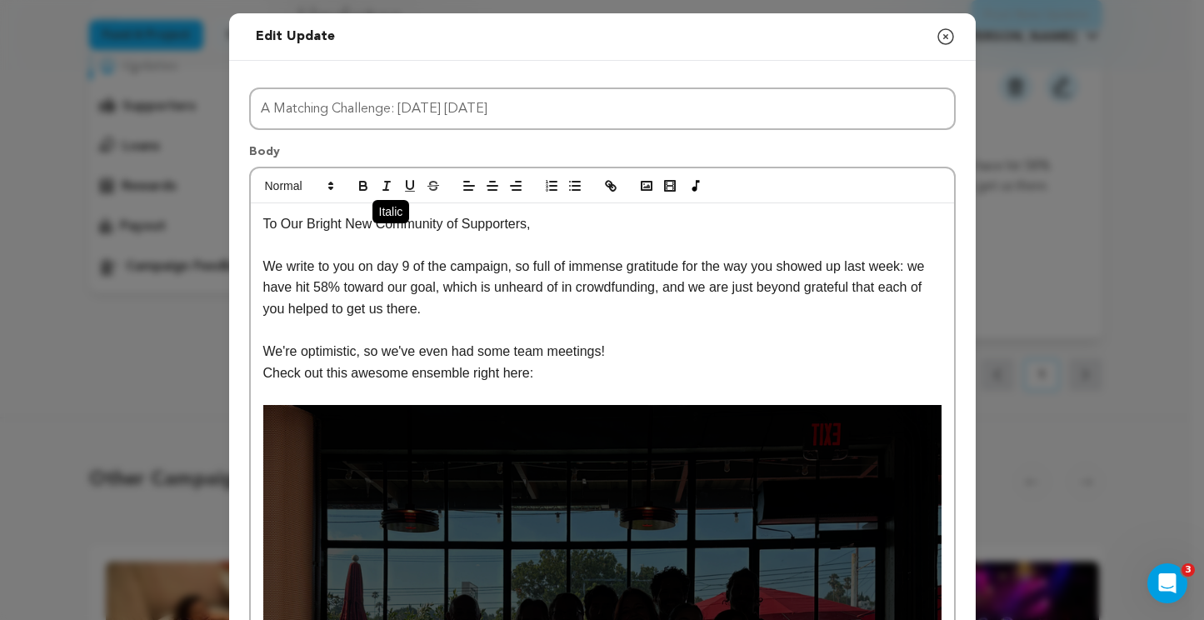
click at [381, 184] on icon "button" at bounding box center [386, 185] width 15 height 15
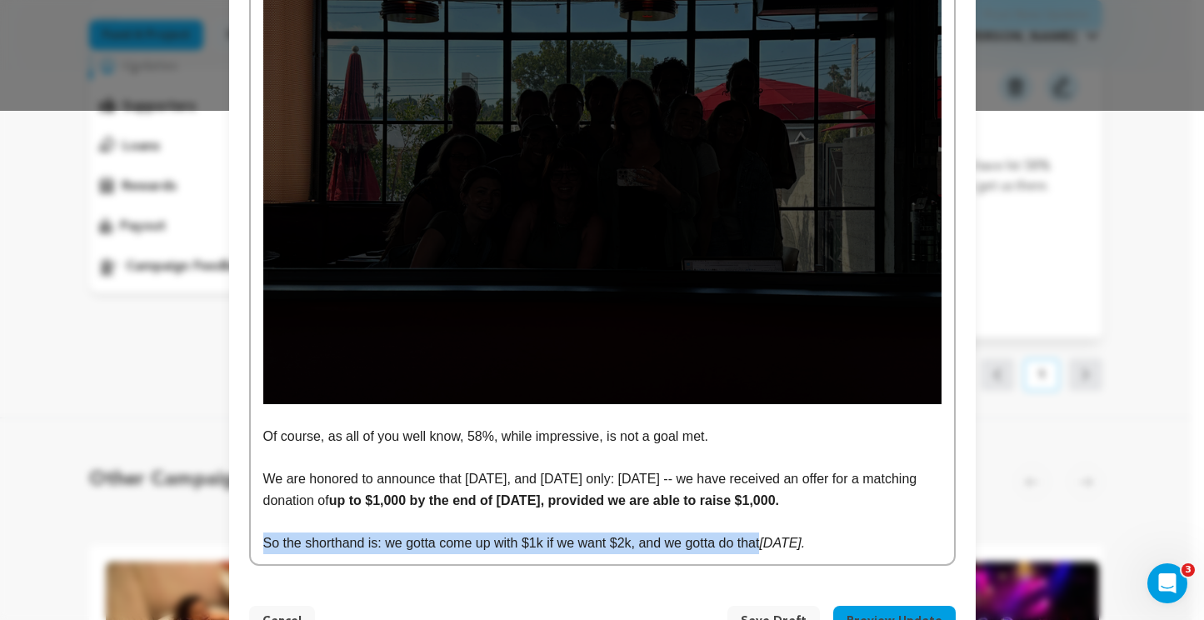
scroll to position [565, 0]
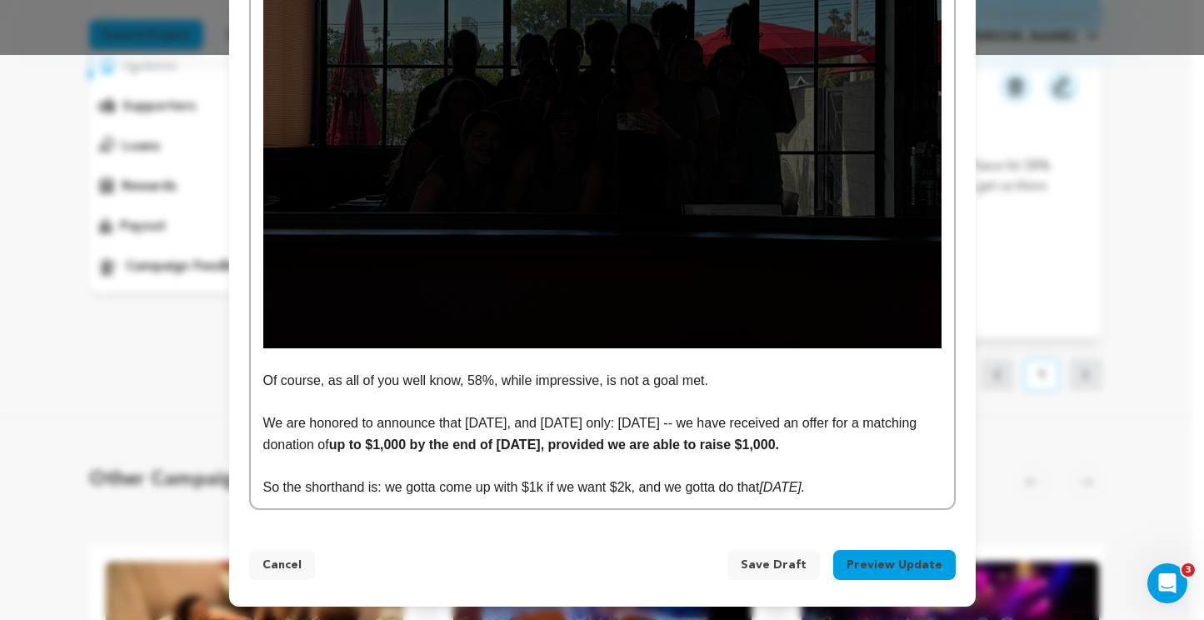
click at [854, 488] on p "So the shorthand is: we gotta come up with $1k if we want $2k, and we gotta do …" at bounding box center [602, 488] width 678 height 22
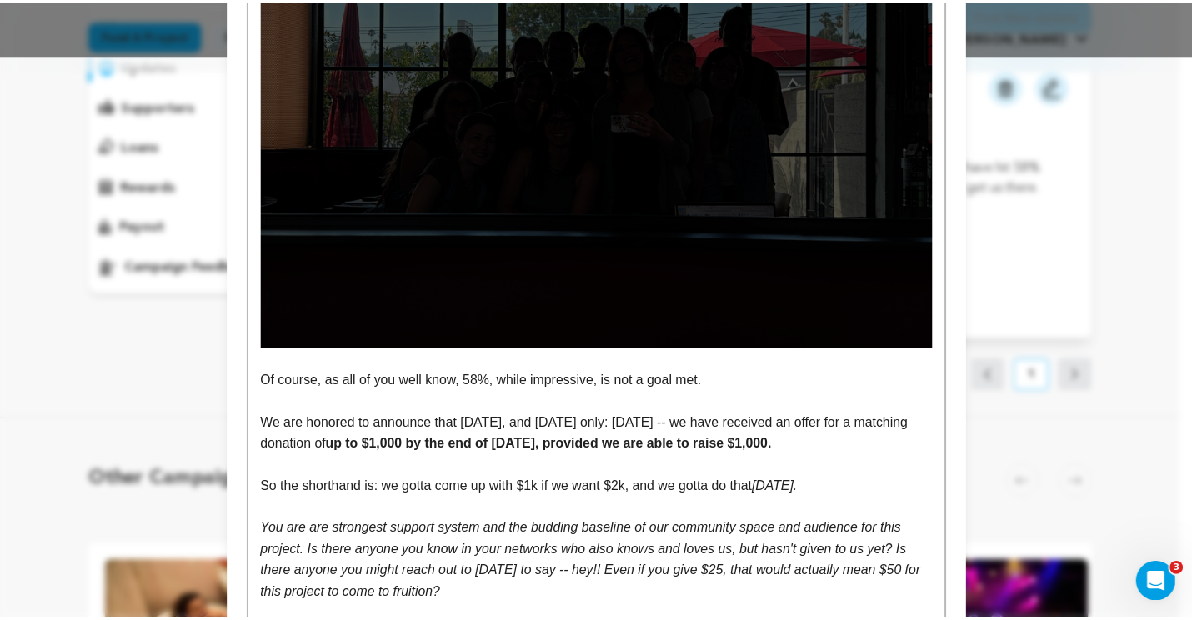
scroll to position [714, 0]
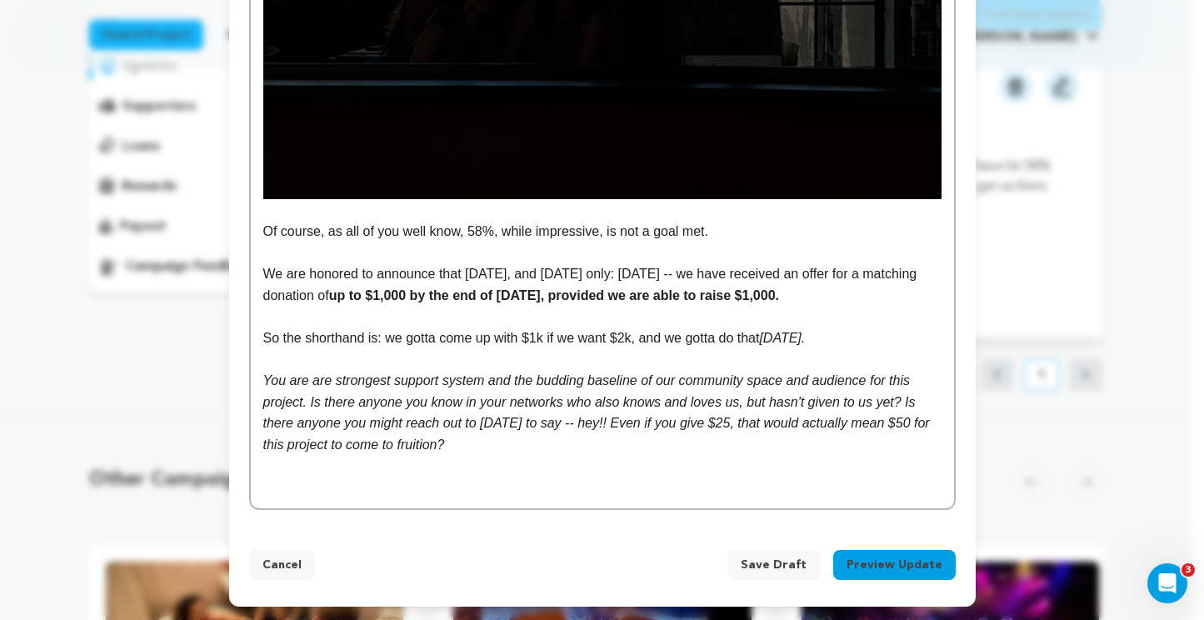
click at [761, 563] on span "Save Draft" at bounding box center [774, 565] width 66 height 17
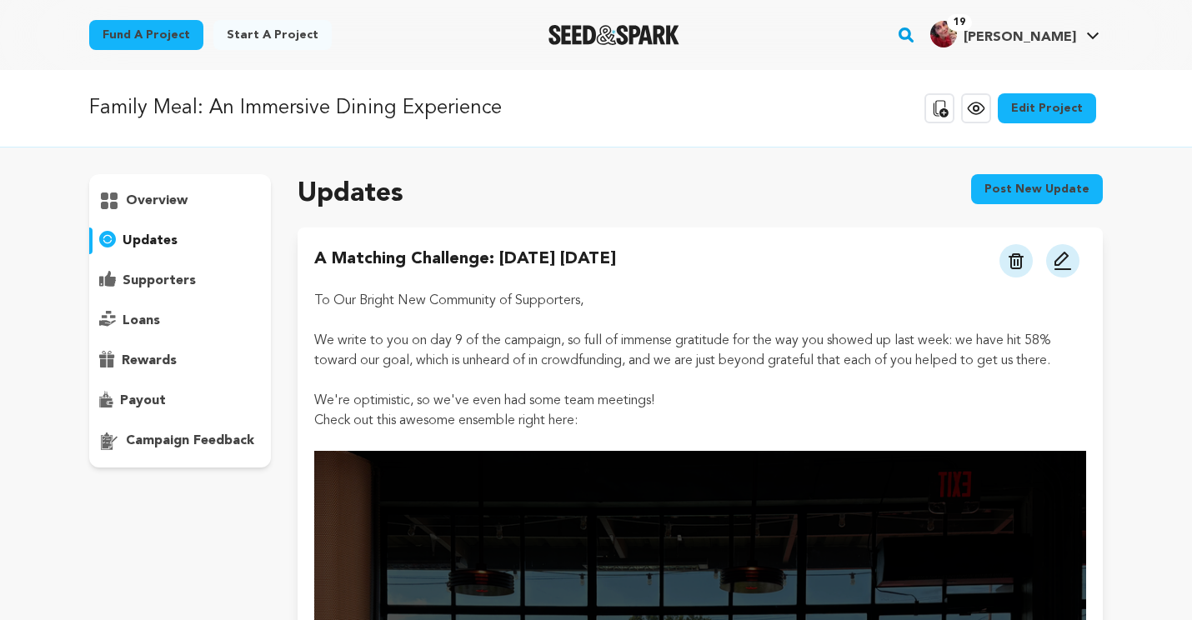
click at [1059, 266] on img at bounding box center [1063, 261] width 20 height 20
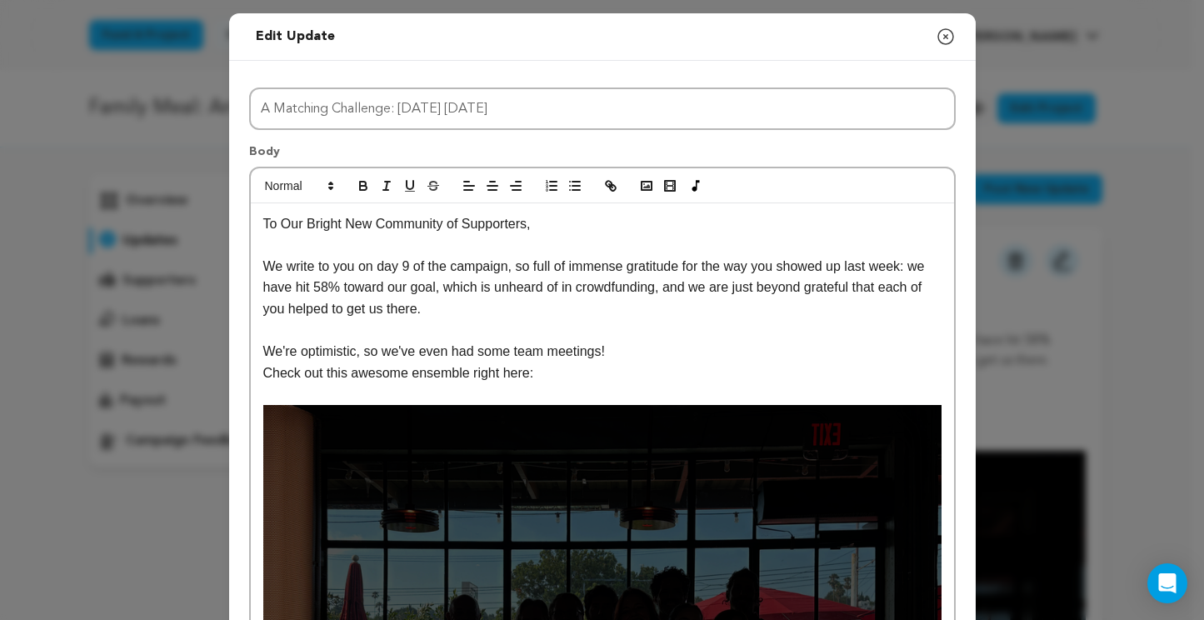
drag, startPoint x: 1059, startPoint y: 266, endPoint x: 1160, endPoint y: 419, distance: 183.5
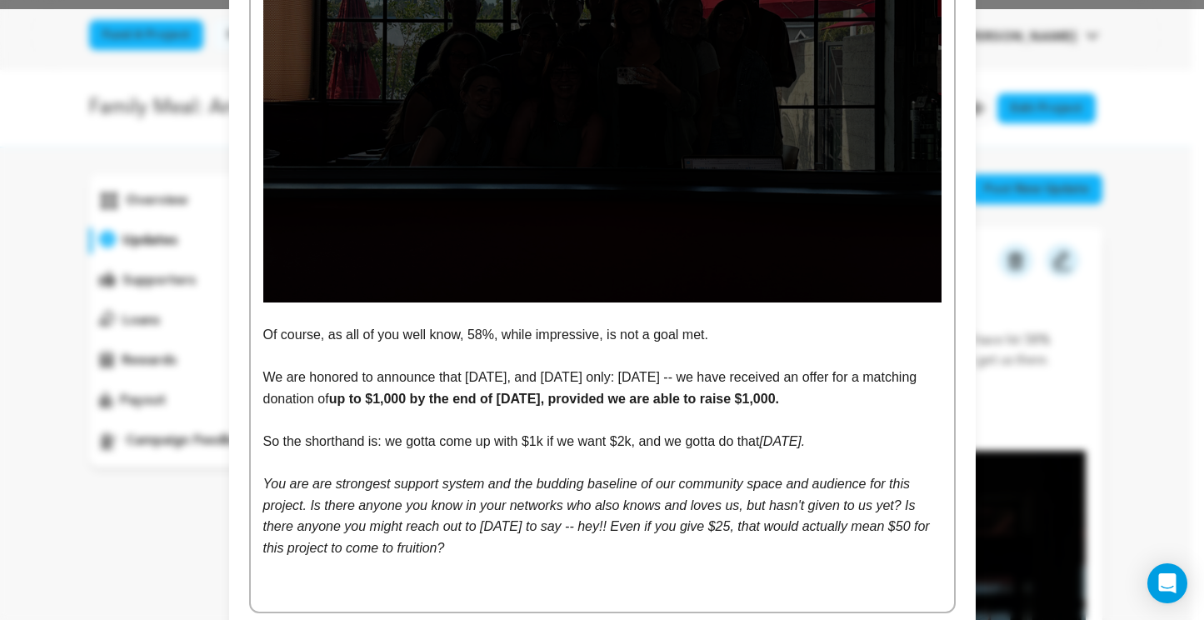
scroll to position [714, 0]
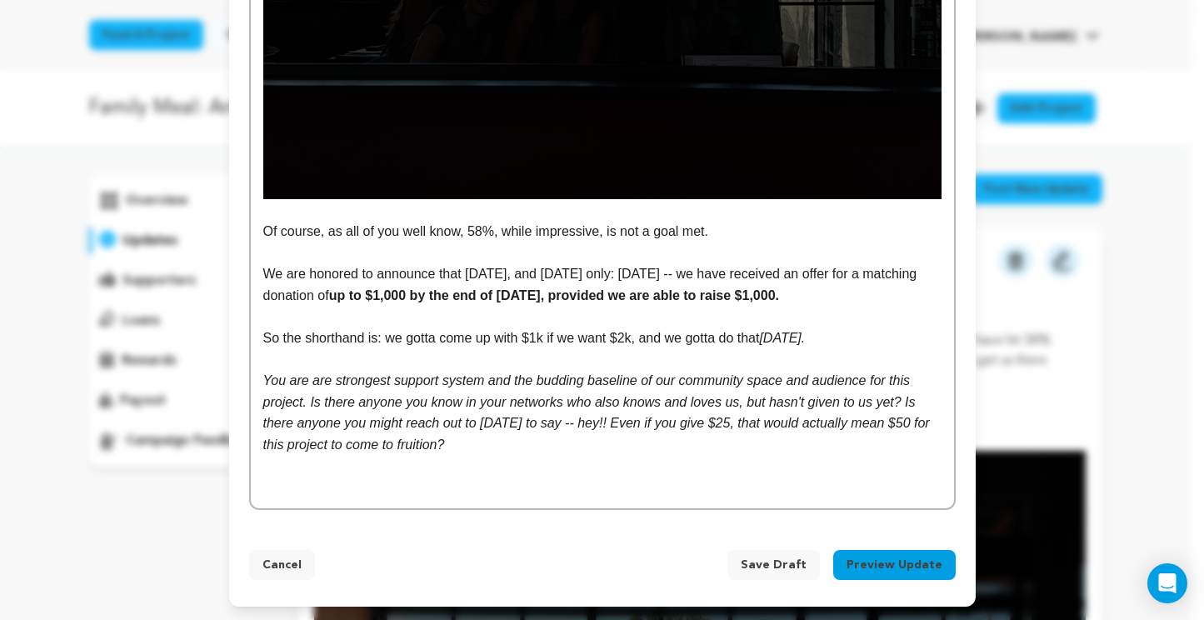
click at [508, 445] on p "You are are strongest support system and the budding baseline of our community …" at bounding box center [602, 412] width 678 height 85
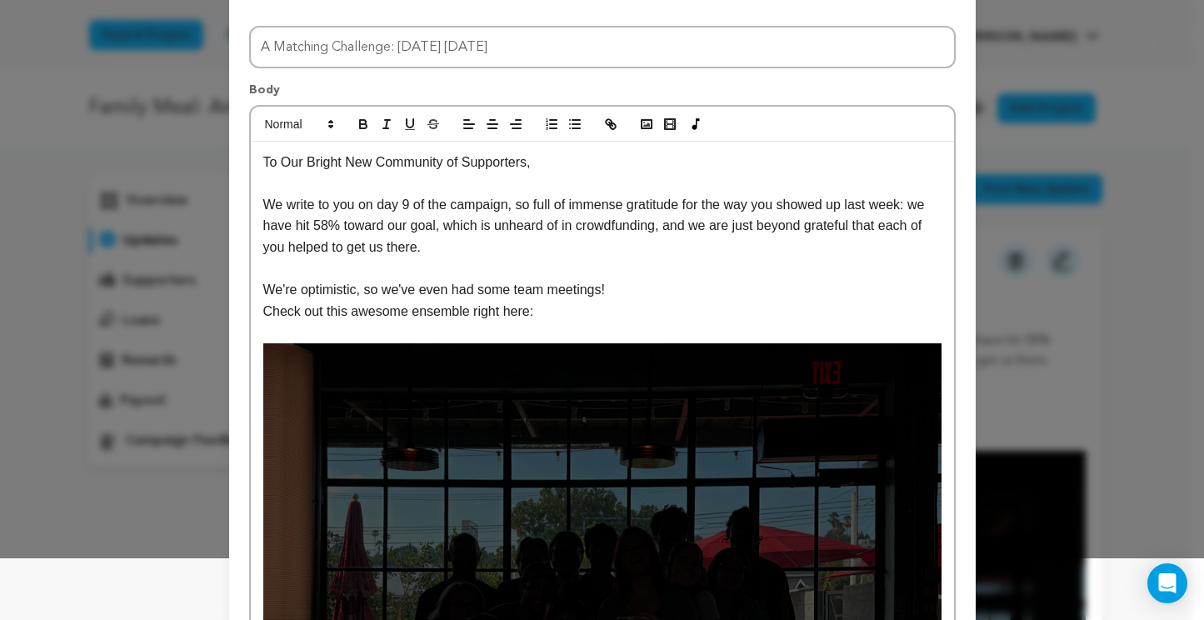
scroll to position [0, 0]
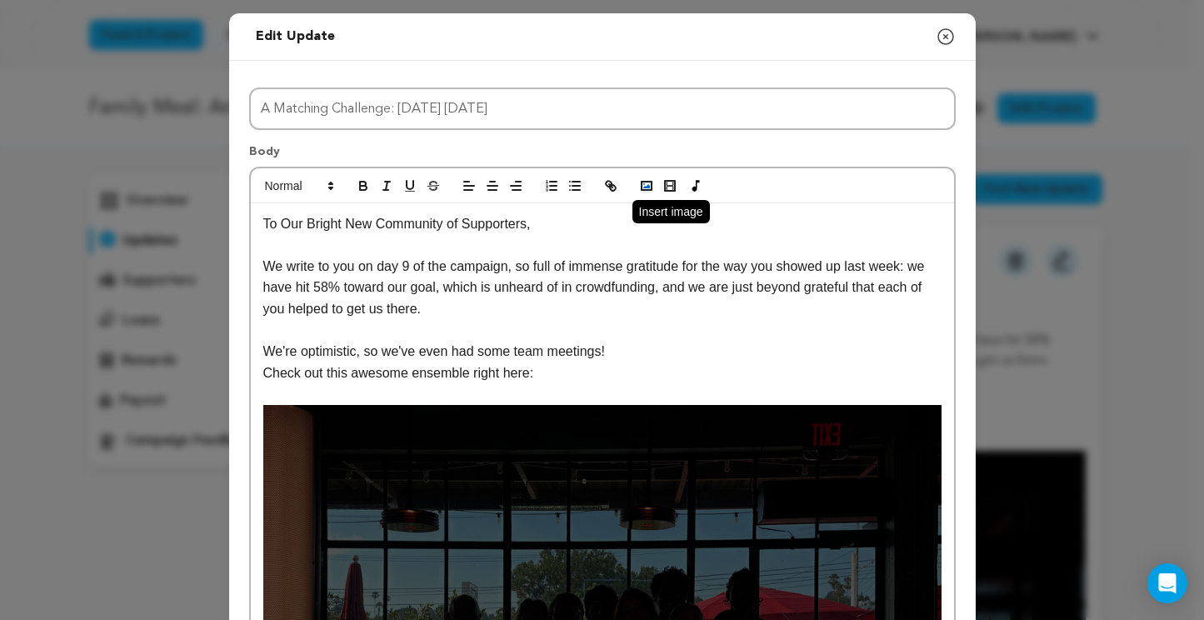
click at [643, 187] on polyline "button" at bounding box center [646, 186] width 7 height 4
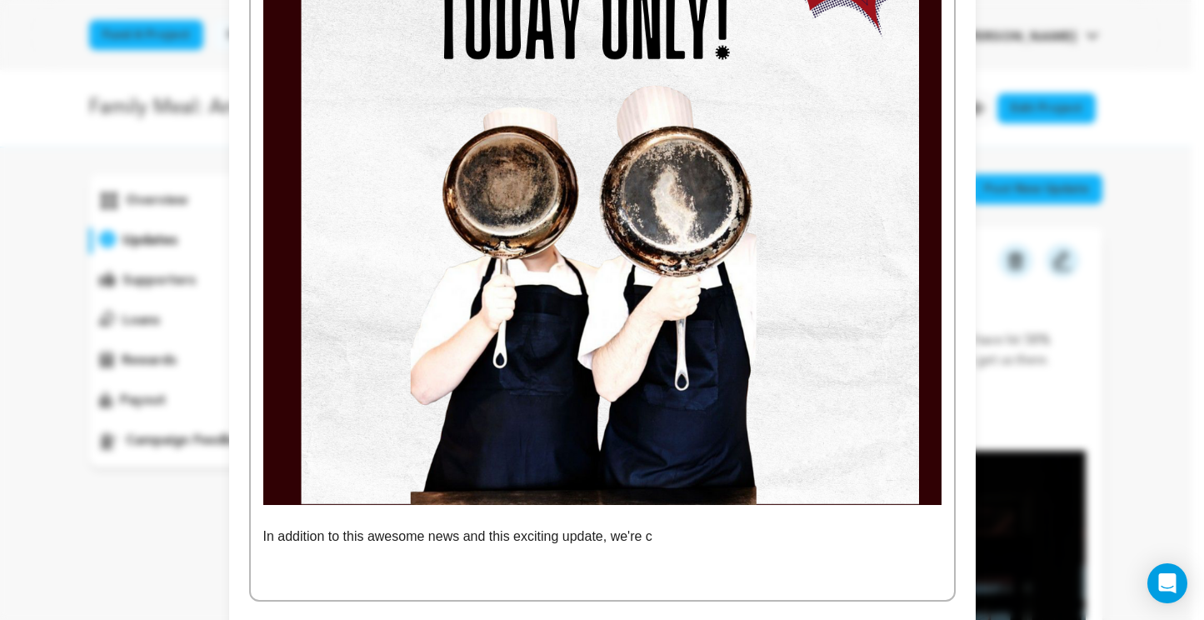
scroll to position [1626, 0]
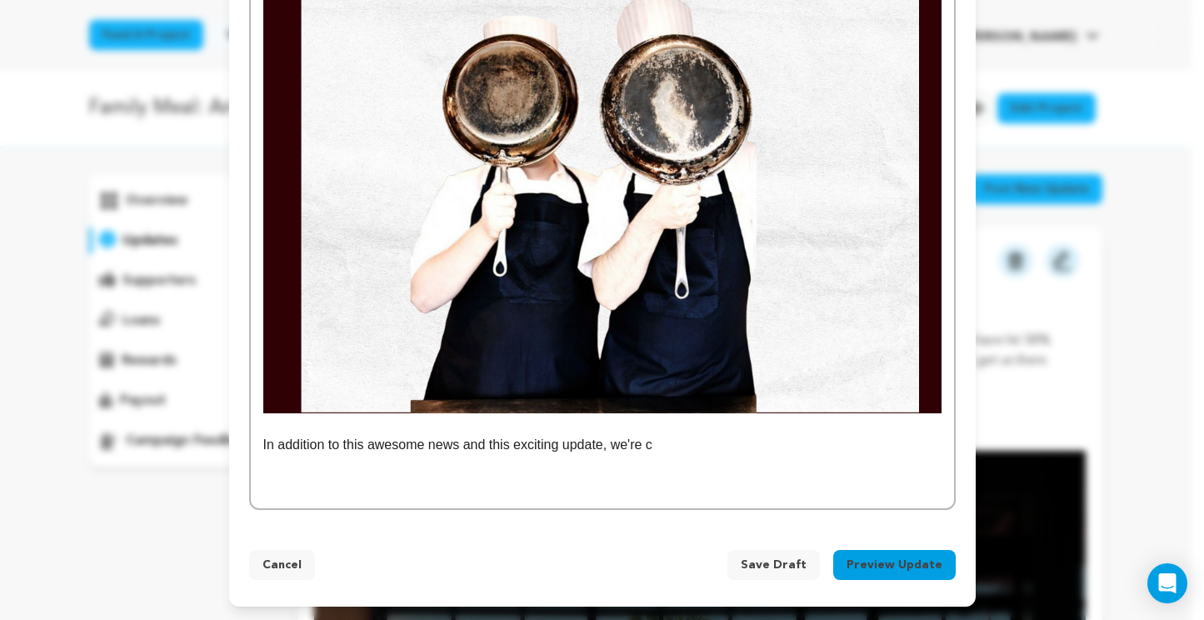
click at [685, 443] on p "In addition to this awesome news and this exciting update, we're c" at bounding box center [602, 445] width 678 height 22
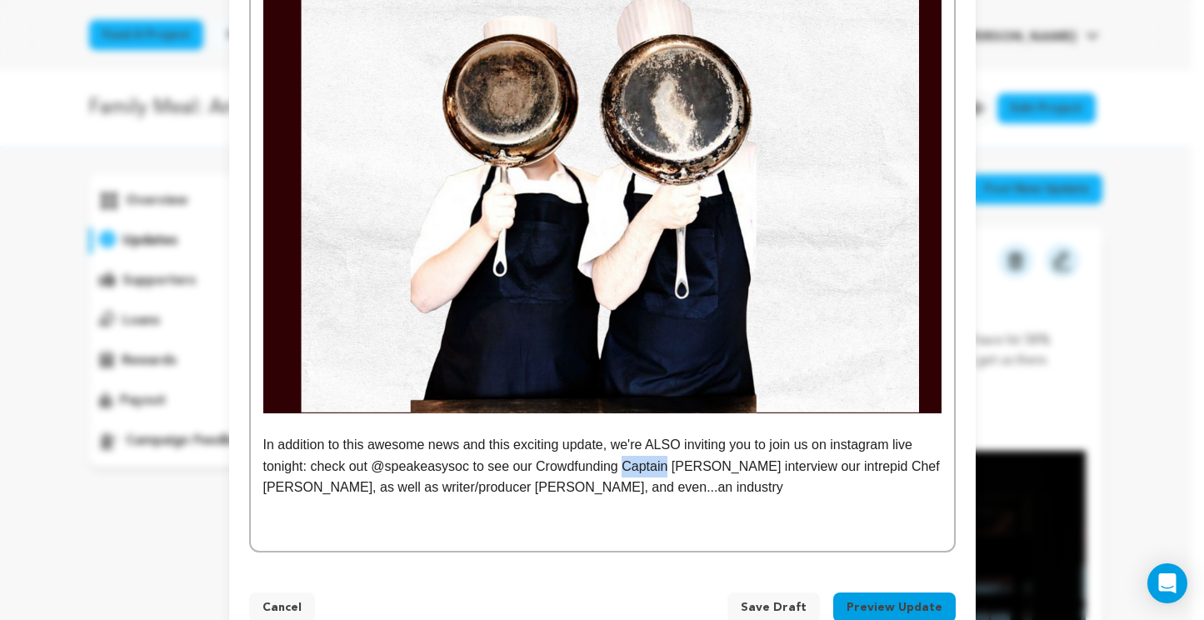
drag, startPoint x: 669, startPoint y: 468, endPoint x: 626, endPoint y: 468, distance: 43.3
click at [626, 468] on p "In addition to this awesome news and this exciting update, we're ALSO inviting …" at bounding box center [602, 466] width 678 height 64
click at [658, 492] on p "In addition to this awesome news and this exciting update, we're ALSO inviting …" at bounding box center [602, 466] width 678 height 64
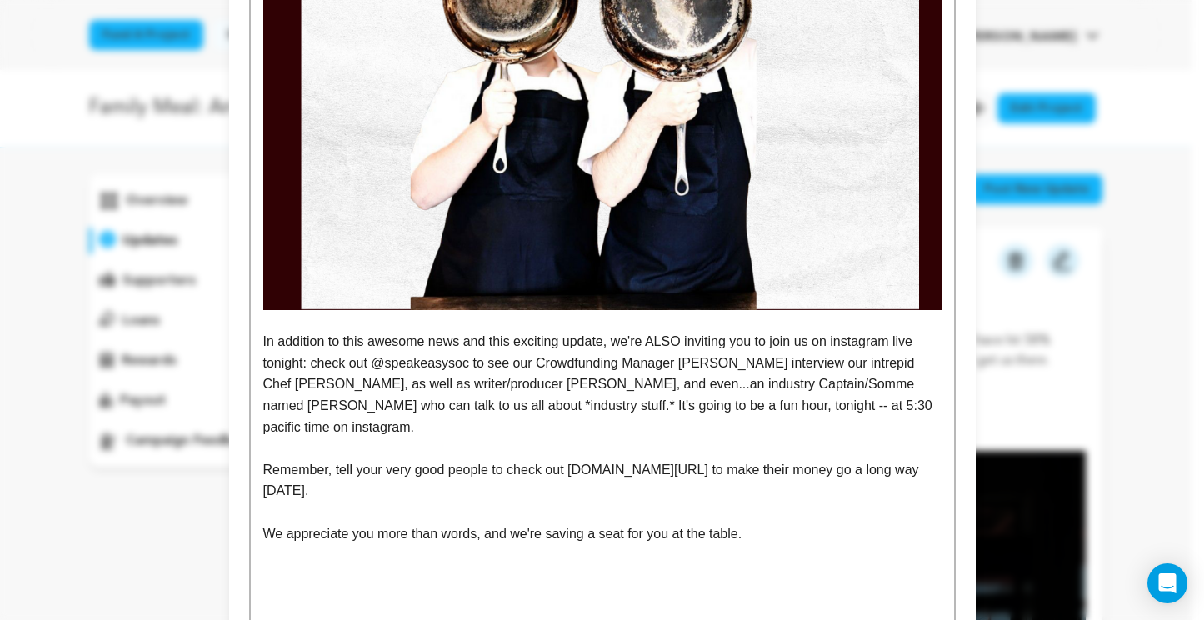
scroll to position [1747, 0]
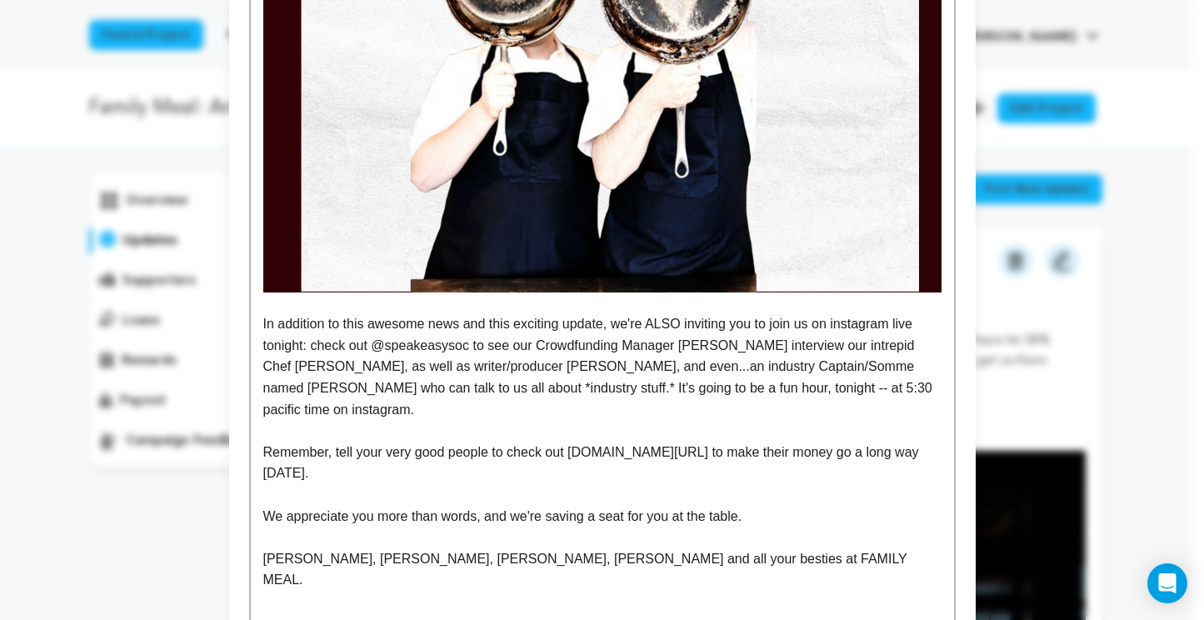
click at [610, 548] on p "[PERSON_NAME], [PERSON_NAME], [PERSON_NAME], [PERSON_NAME] and all your besties…" at bounding box center [602, 569] width 678 height 43
click at [734, 548] on p "[PERSON_NAME], [PERSON_NAME], [PERSON_NAME], [PERSON_NAME] and all your besties…" at bounding box center [602, 569] width 678 height 43
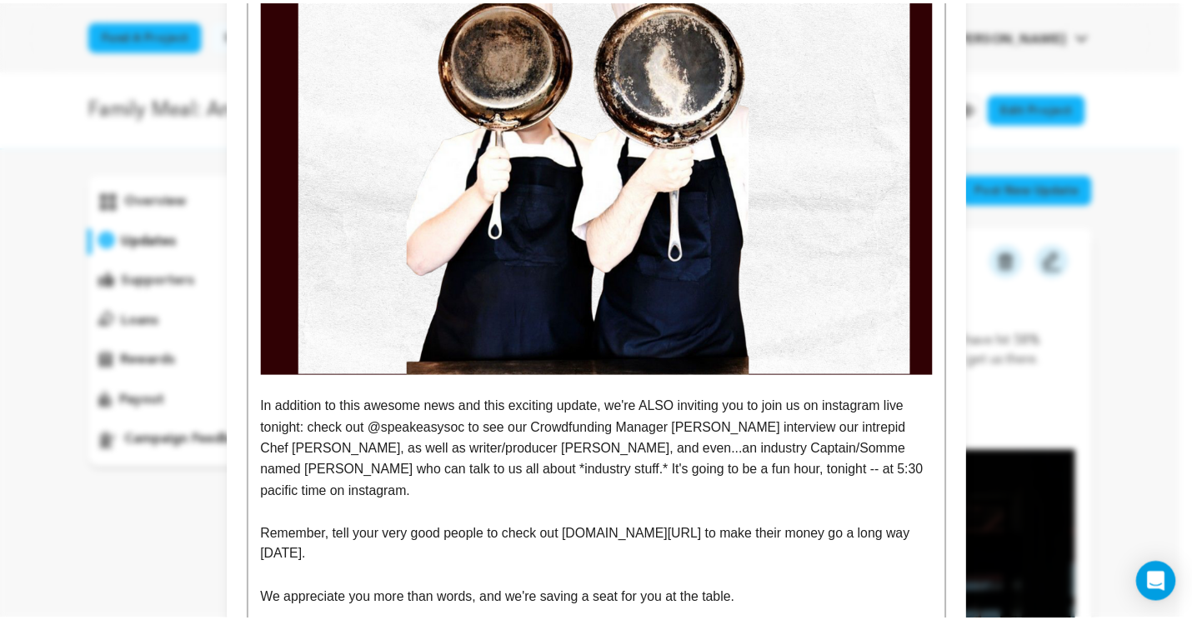
scroll to position [1839, 0]
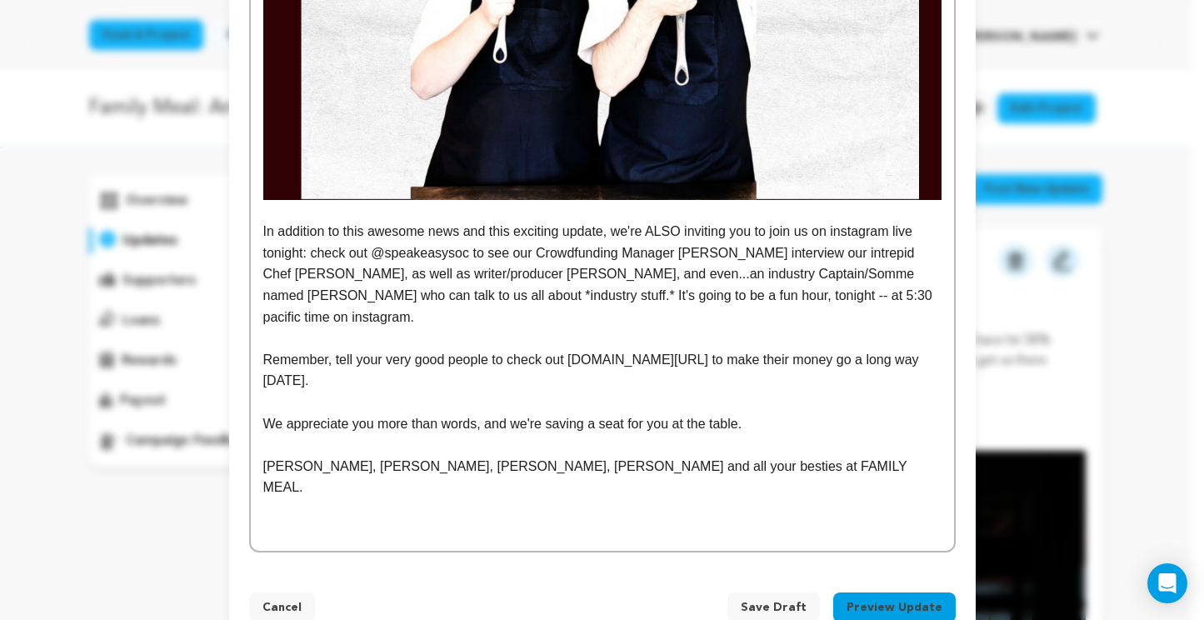
click at [765, 593] on button "Save Draft" at bounding box center [774, 608] width 93 height 30
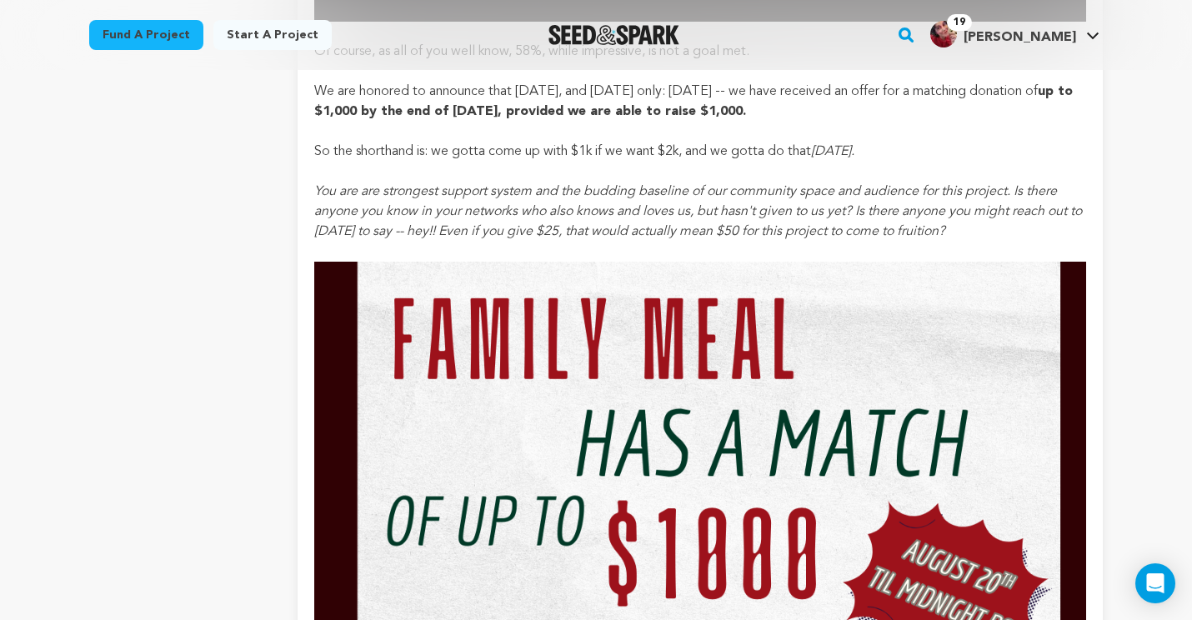
scroll to position [883, 0]
